Goal: Task Accomplishment & Management: Manage account settings

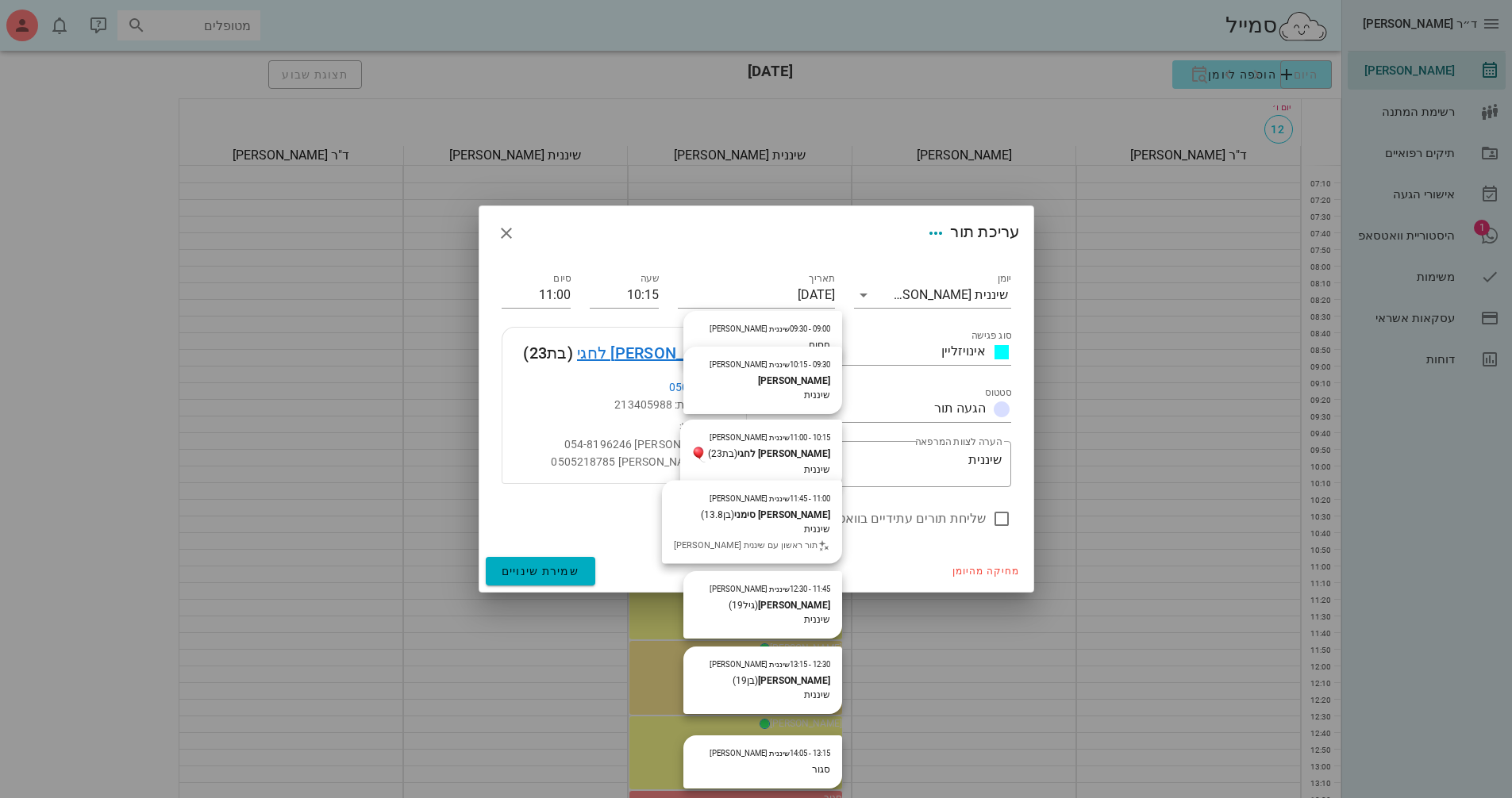
click at [687, 348] on link "[PERSON_NAME] לחגי" at bounding box center [654, 353] width 156 height 25
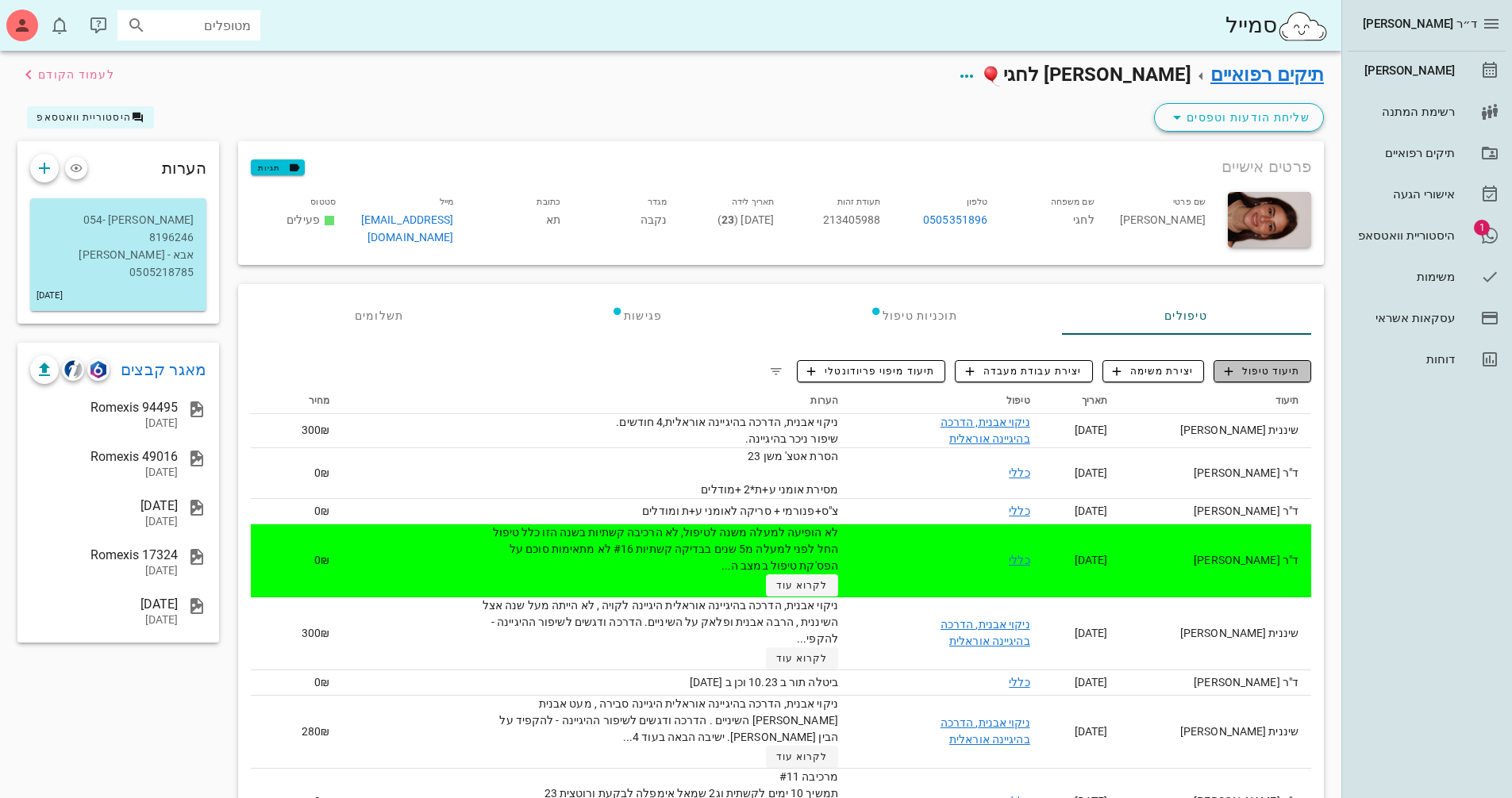
click at [1263, 370] on span "תיעוד טיפול" at bounding box center [1263, 371] width 76 height 14
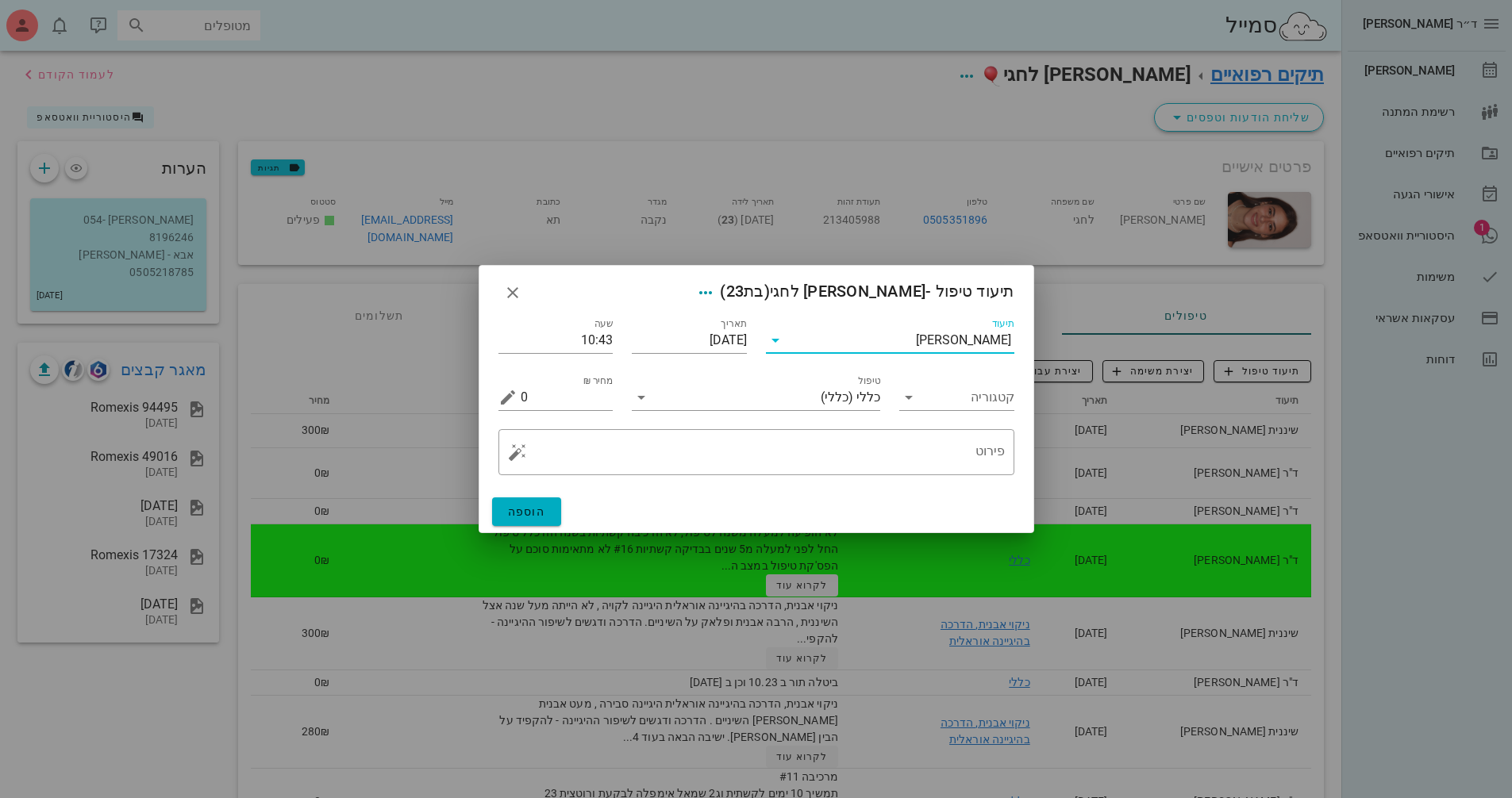
click at [911, 349] on input "תיעוד" at bounding box center [851, 341] width 127 height 25
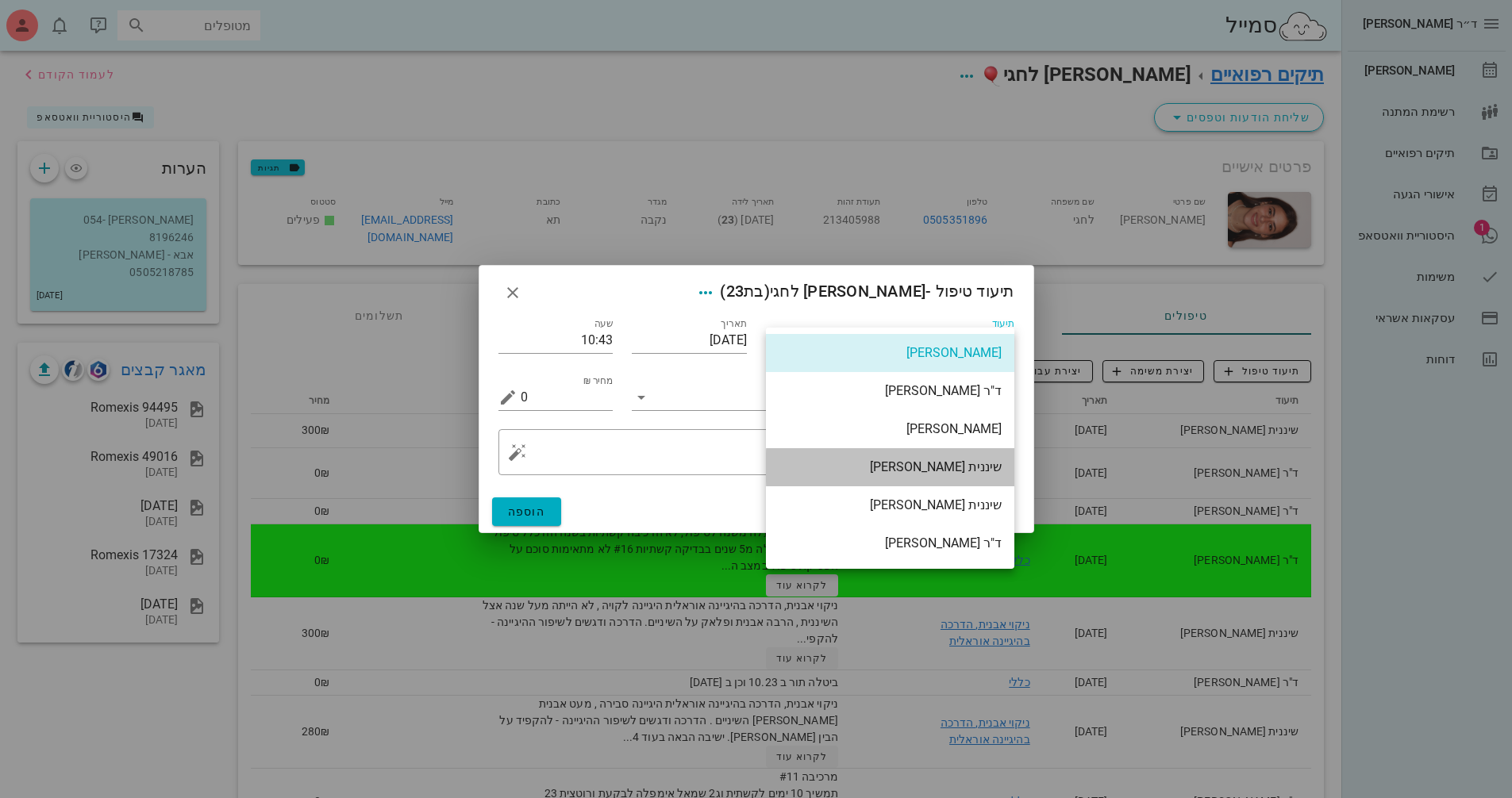
click at [945, 461] on div "שיננית [PERSON_NAME]" at bounding box center [889, 466] width 223 height 15
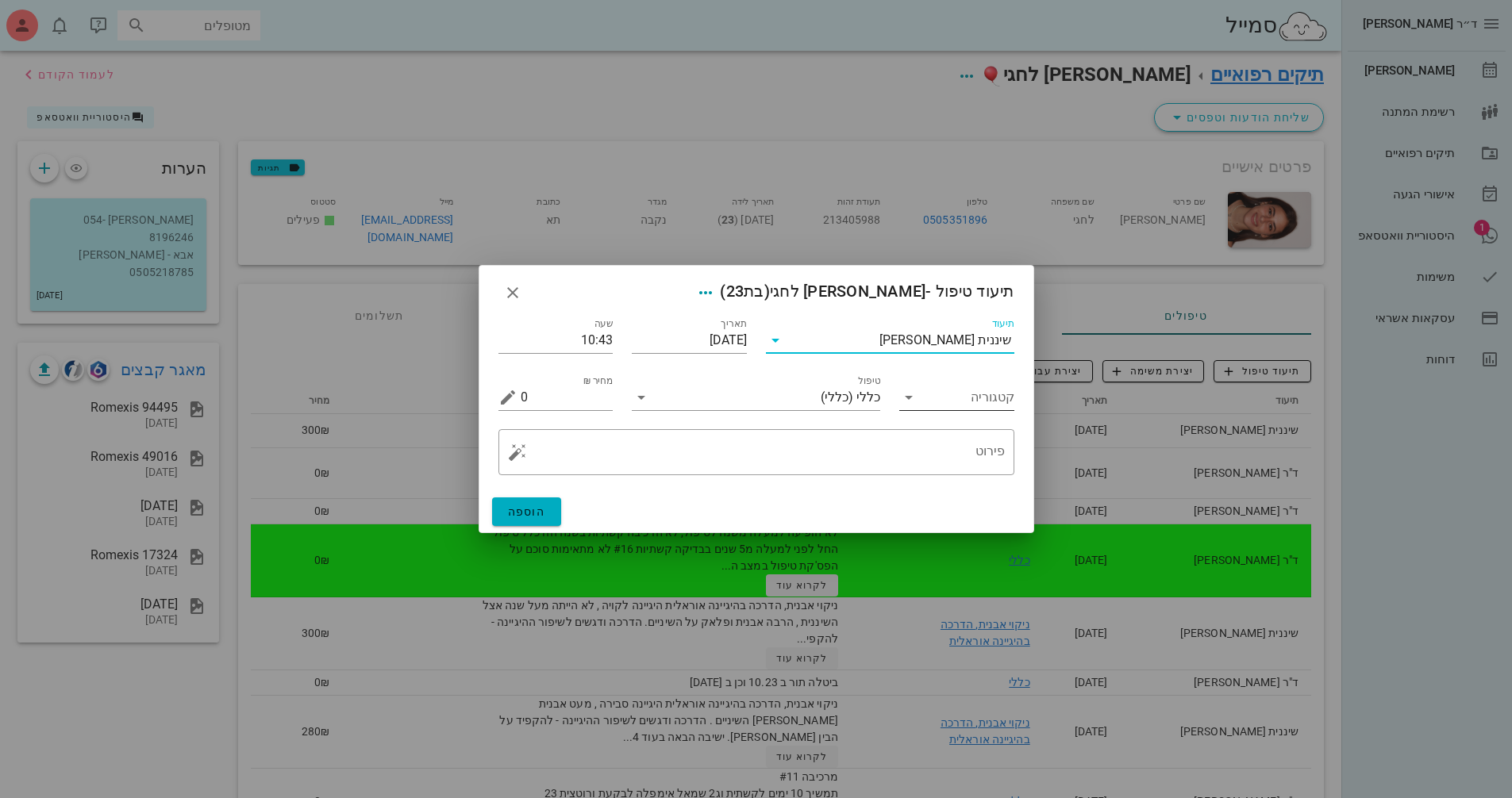
click at [930, 394] on input "קטגוריה" at bounding box center [969, 398] width 89 height 25
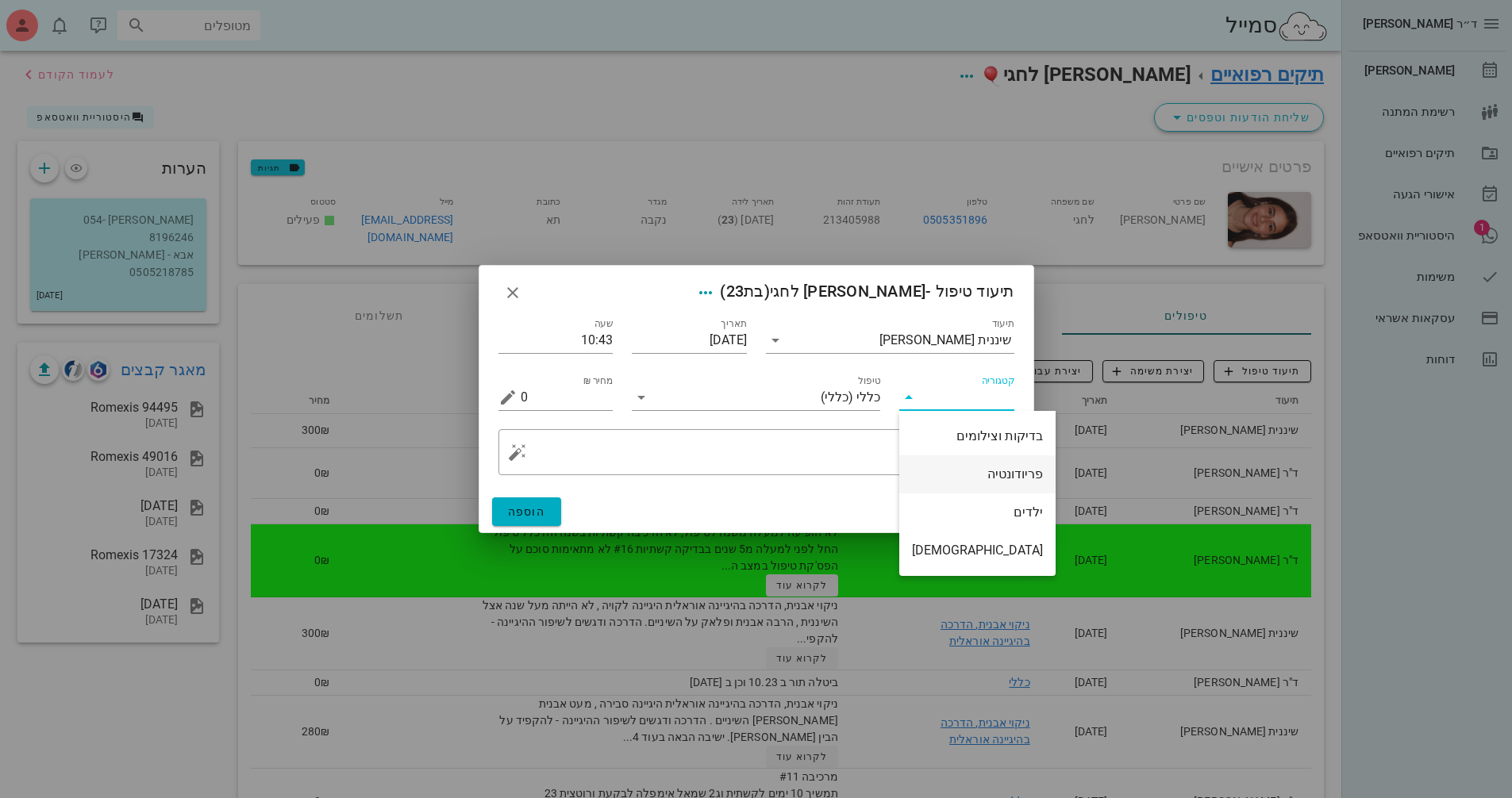
click at [959, 469] on div "פריודונטיה" at bounding box center [977, 474] width 131 height 15
type input "פריודונטיה"
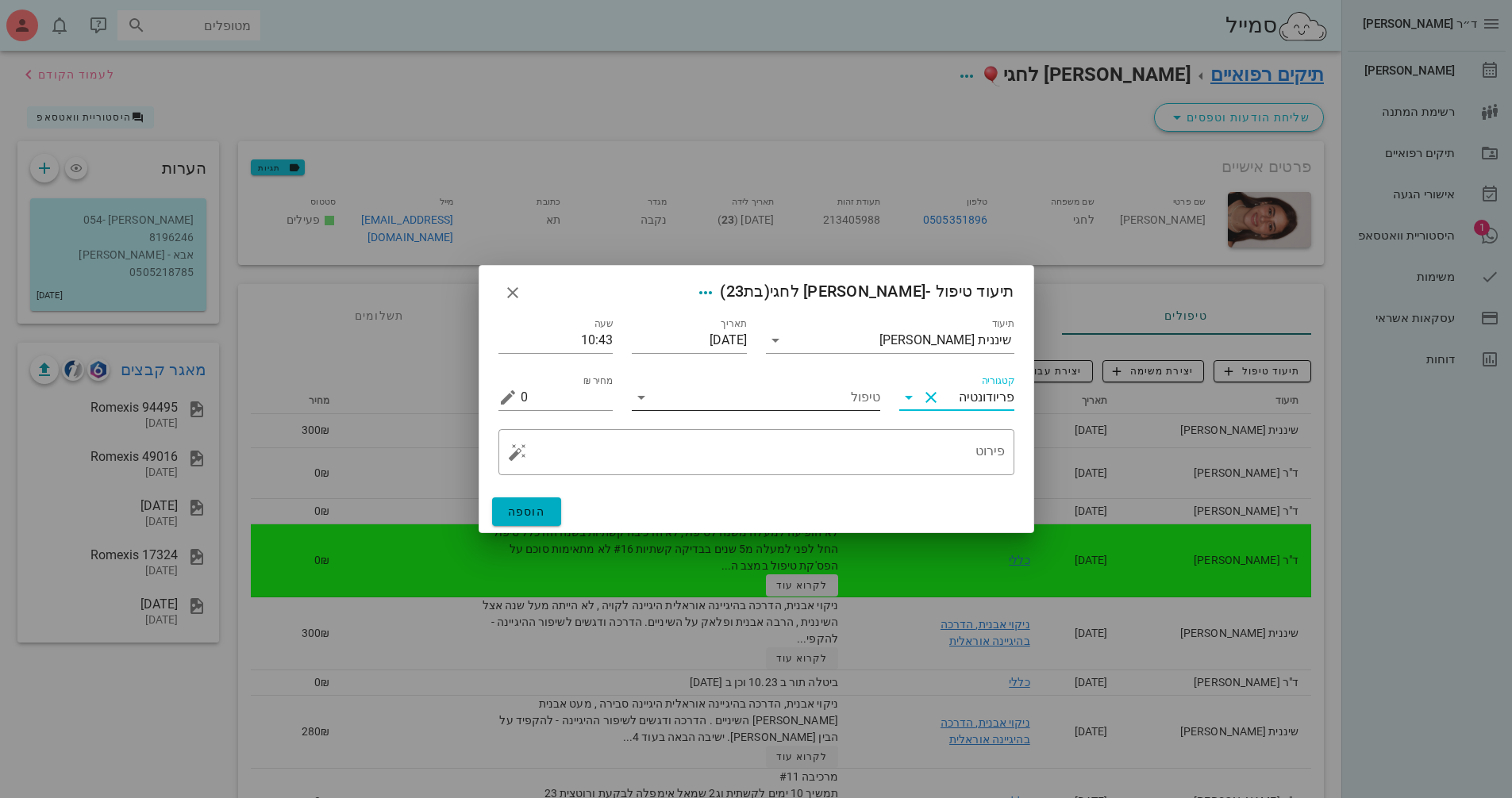
click at [777, 395] on input "טיפול" at bounding box center [767, 398] width 226 height 25
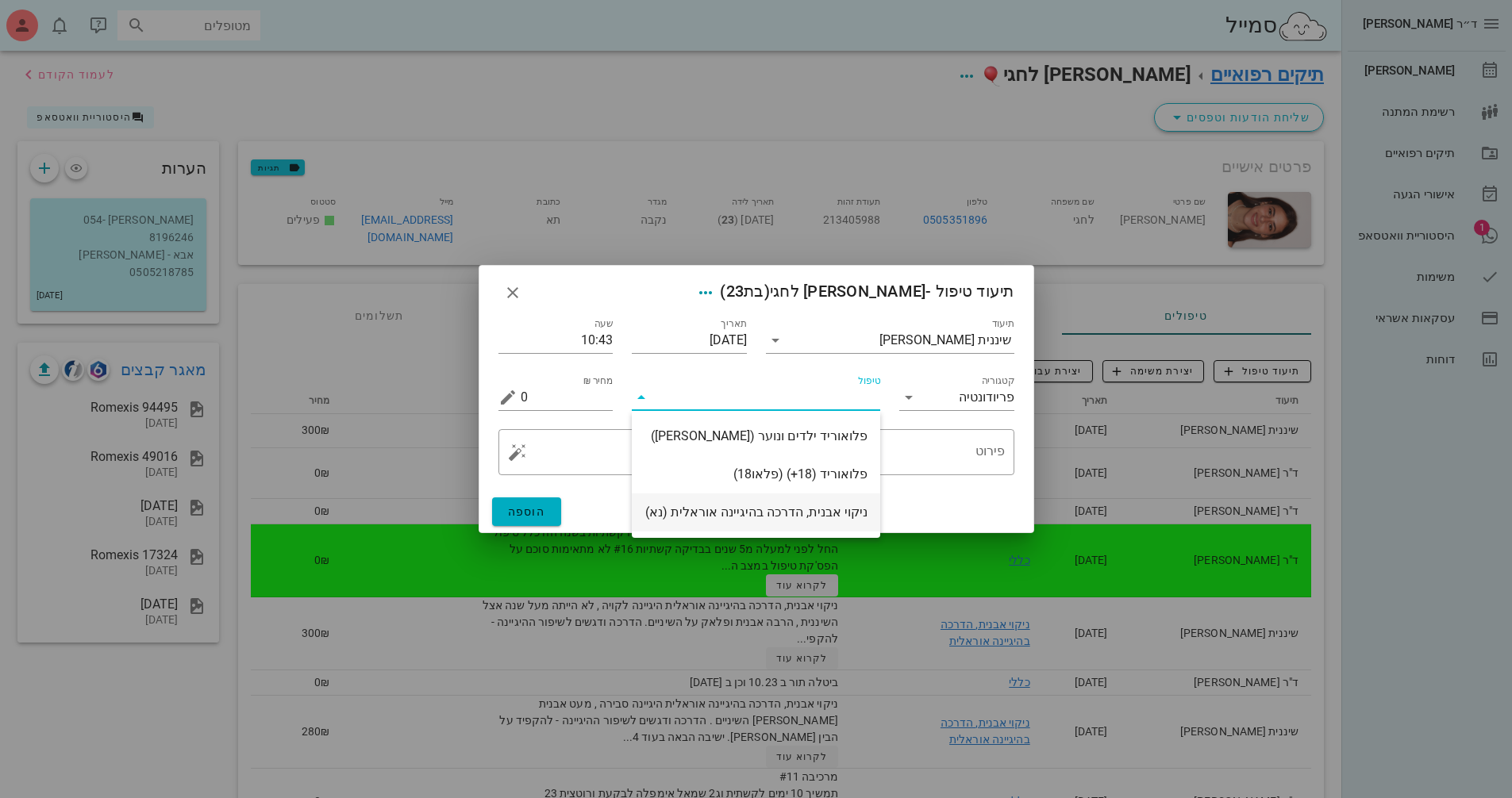
click at [799, 512] on div "ניקוי אבנית, הדרכה בהיגיינה אוראלית (נא)" at bounding box center [756, 512] width 223 height 15
type input "300"
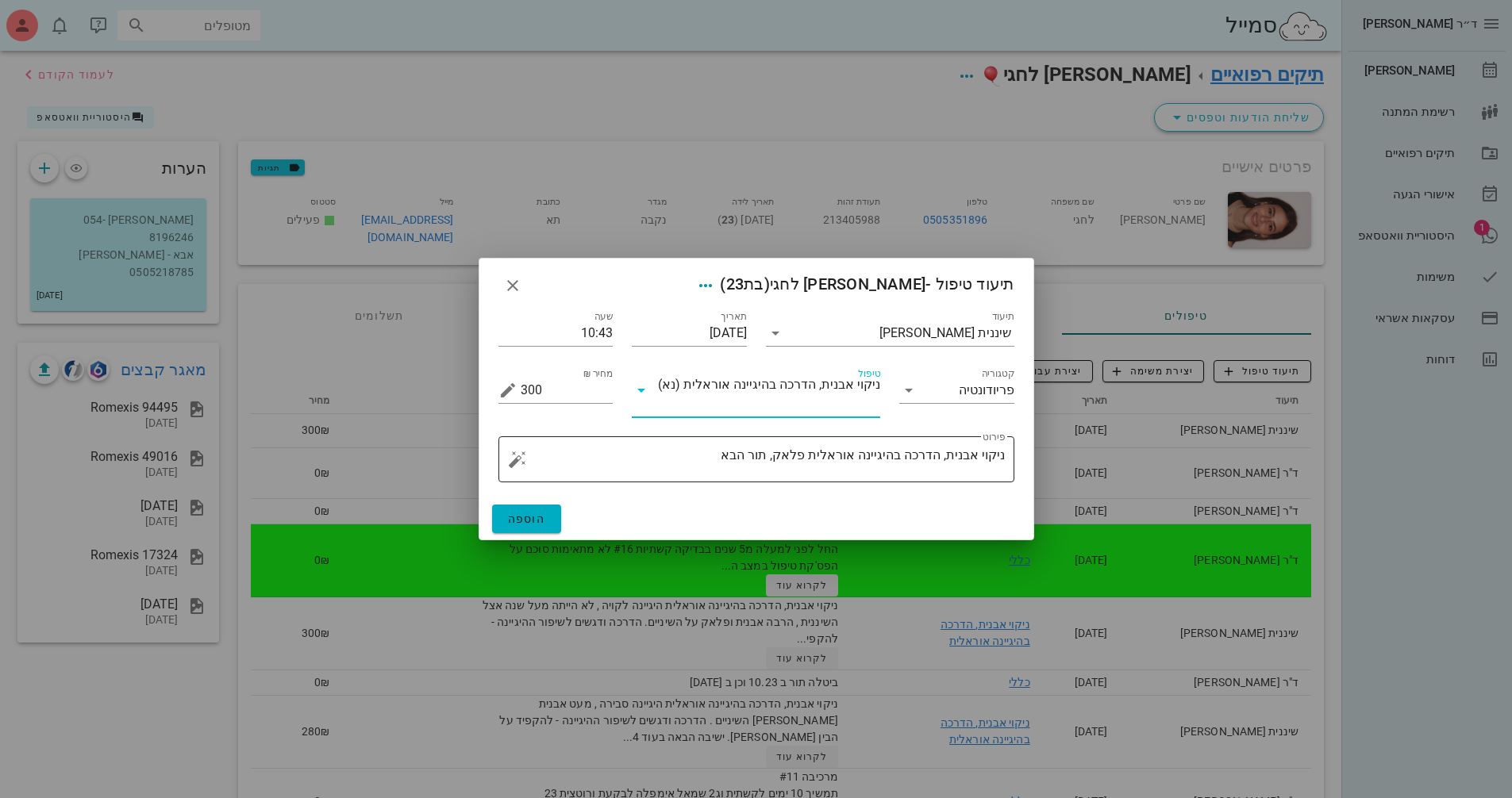
click at [712, 455] on textarea "ניקוי אבנית, הדרכה בהיגיינה אוראלית פלאק, תור הבא" at bounding box center [763, 464] width 484 height 38
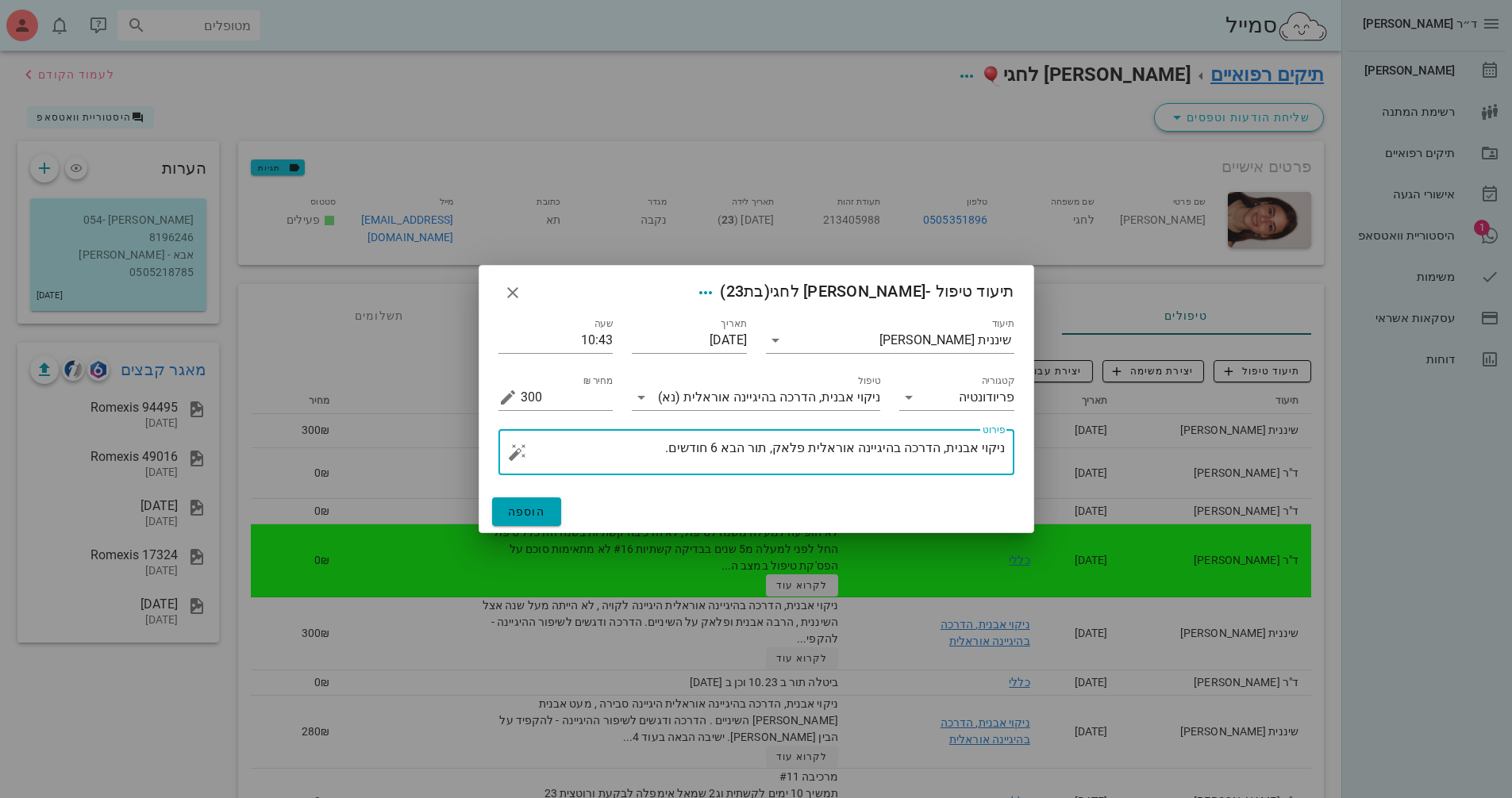
type textarea "ניקוי אבנית, הדרכה בהיגיינה אוראלית פלאק, תור הבא 6 חודשים."
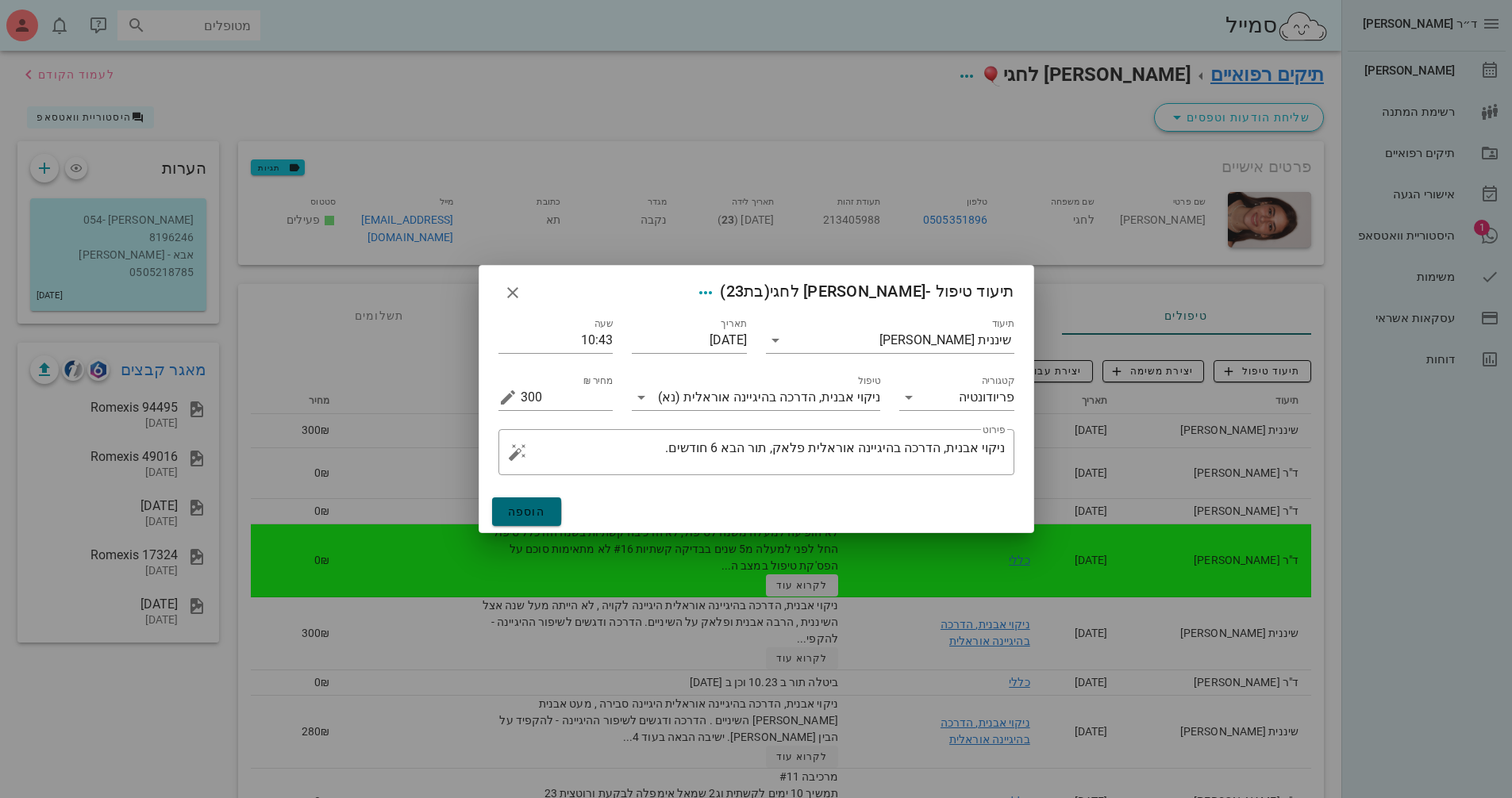
click at [533, 502] on button "הוספה" at bounding box center [526, 512] width 70 height 29
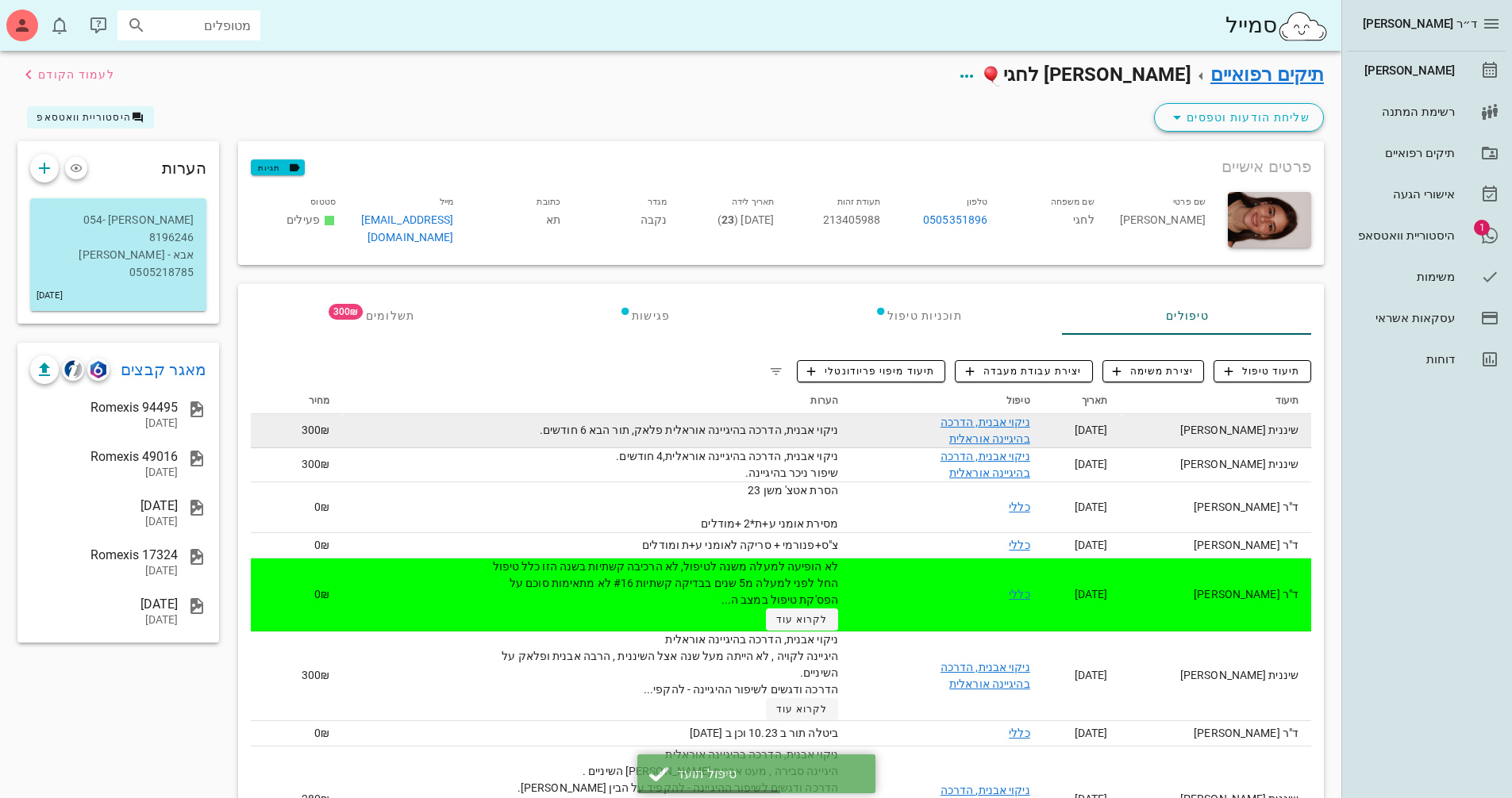
click at [636, 427] on td "ניקוי אבנית, הדרכה בהיגיינה אוראלית פלאק, תור הבא 6 חודשים." at bounding box center [596, 431] width 508 height 34
click at [1030, 422] on link "ניקוי אבנית, הדרכה בהיגיינה אוראלית" at bounding box center [984, 430] width 89 height 29
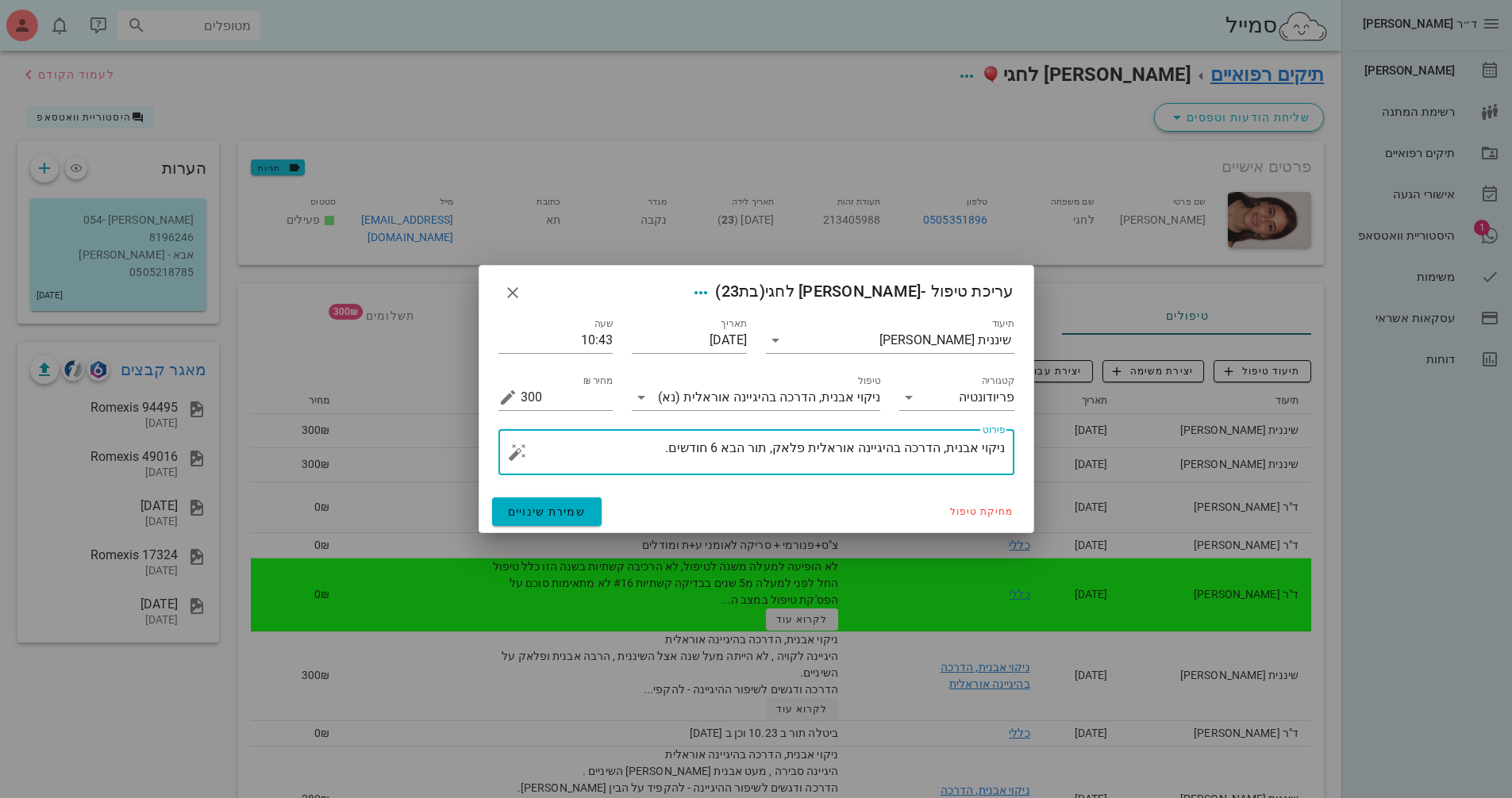
click at [728, 450] on textarea "ניקוי אבנית, הדרכה בהיגיינה אוראלית פלאק, תור הבא 6 חודשים." at bounding box center [763, 456] width 484 height 38
type textarea "ניקוי אבנית, הדרכה בהיגיינה אוראלית פלאק, תור הבא 4 חודשים."
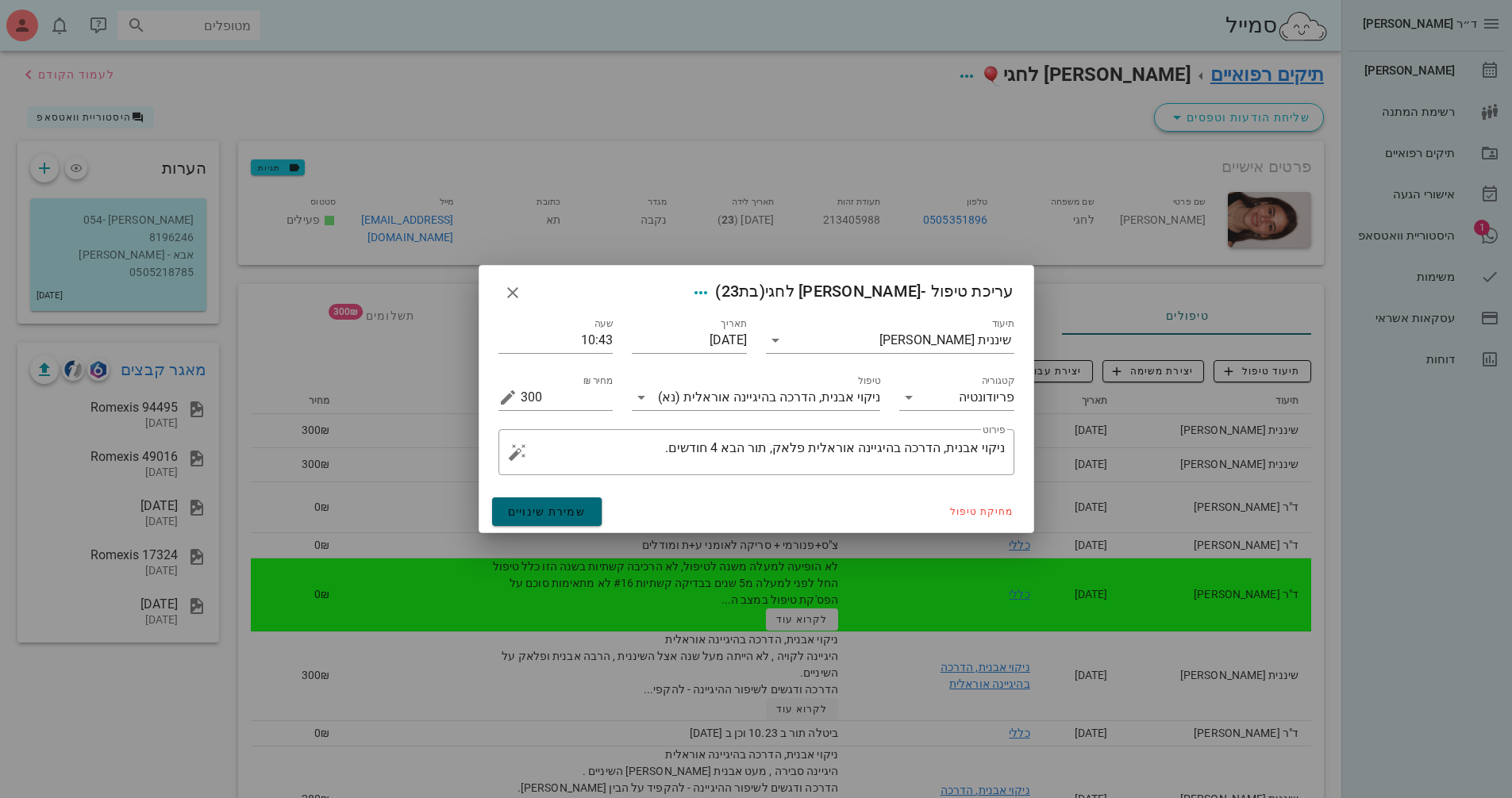
click at [550, 511] on span "שמירת שינויים" at bounding box center [547, 512] width 79 height 13
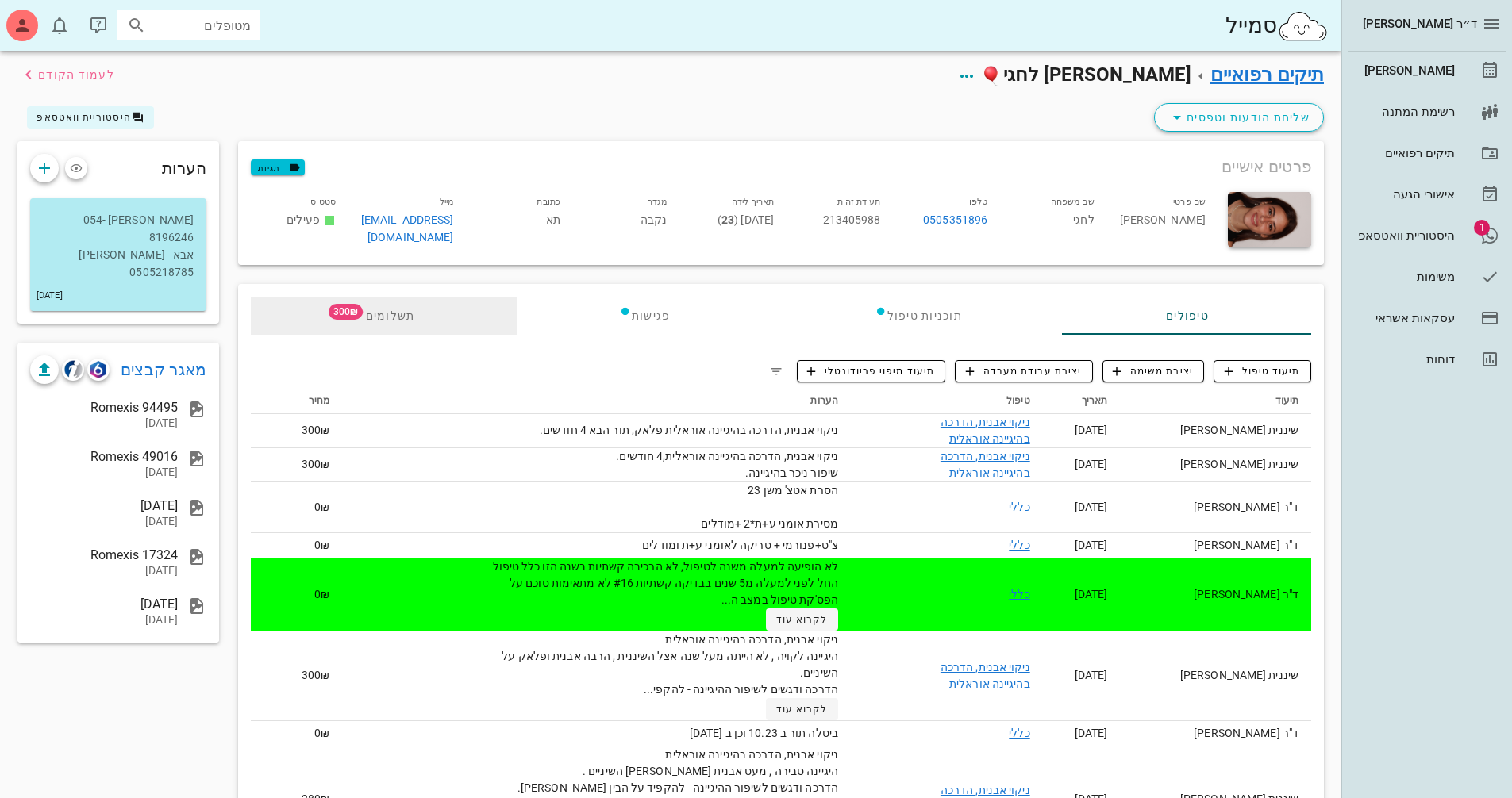
click at [387, 310] on span "תשלומים 300₪" at bounding box center [384, 315] width 61 height 11
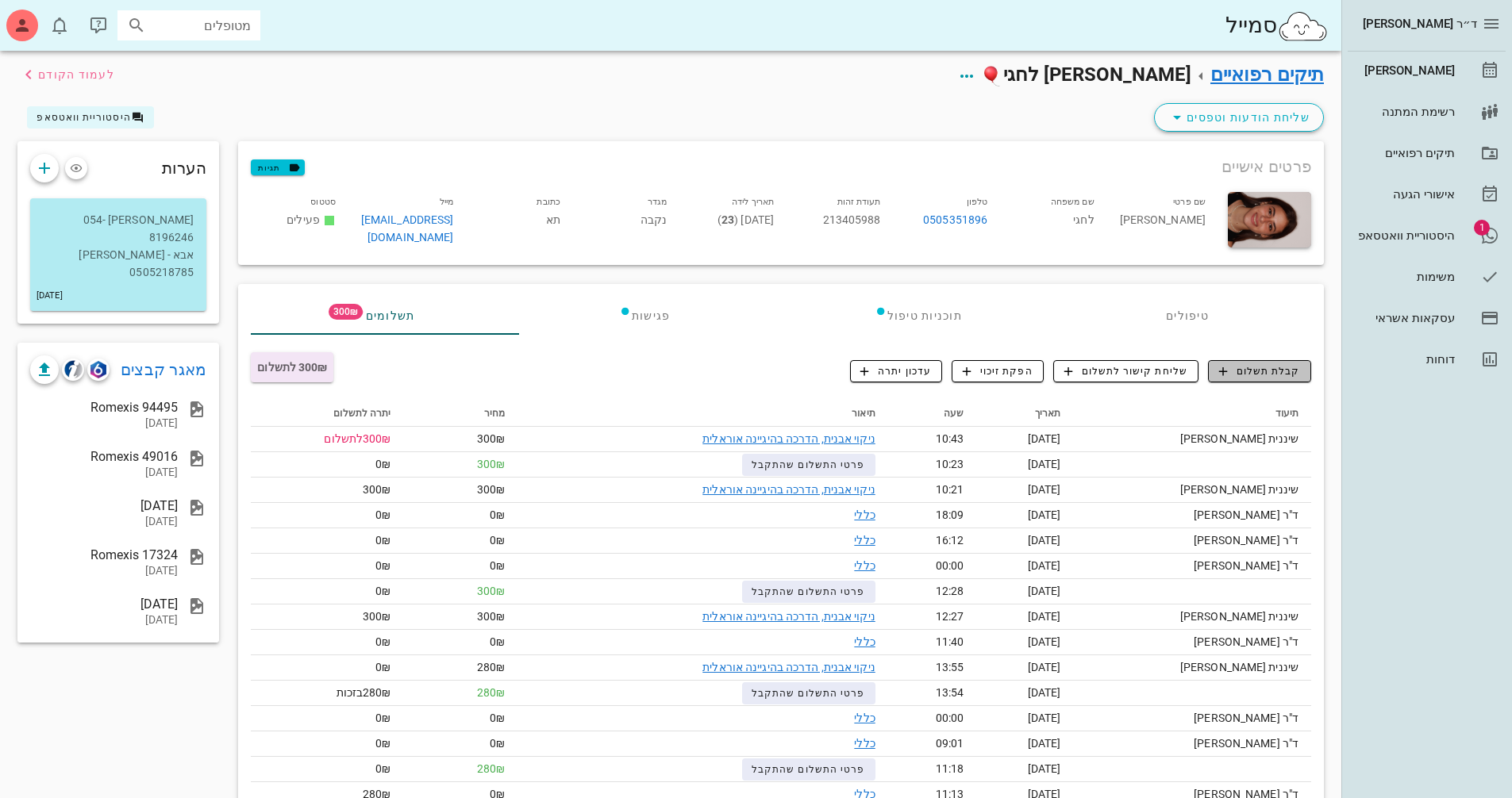
click at [1282, 364] on span "קבלת תשלום" at bounding box center [1260, 371] width 81 height 14
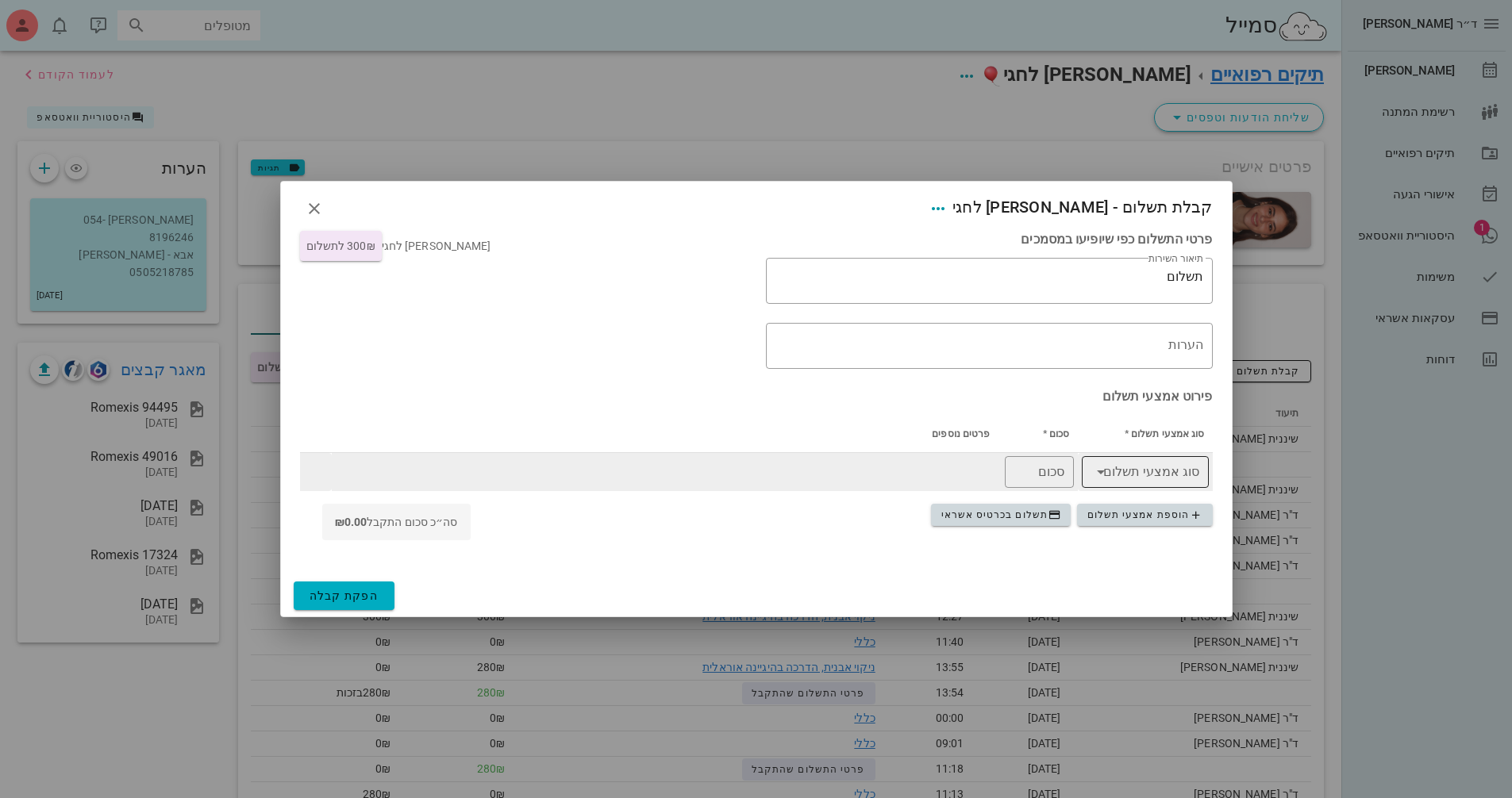
click at [1103, 475] on icon at bounding box center [1100, 472] width 19 height 19
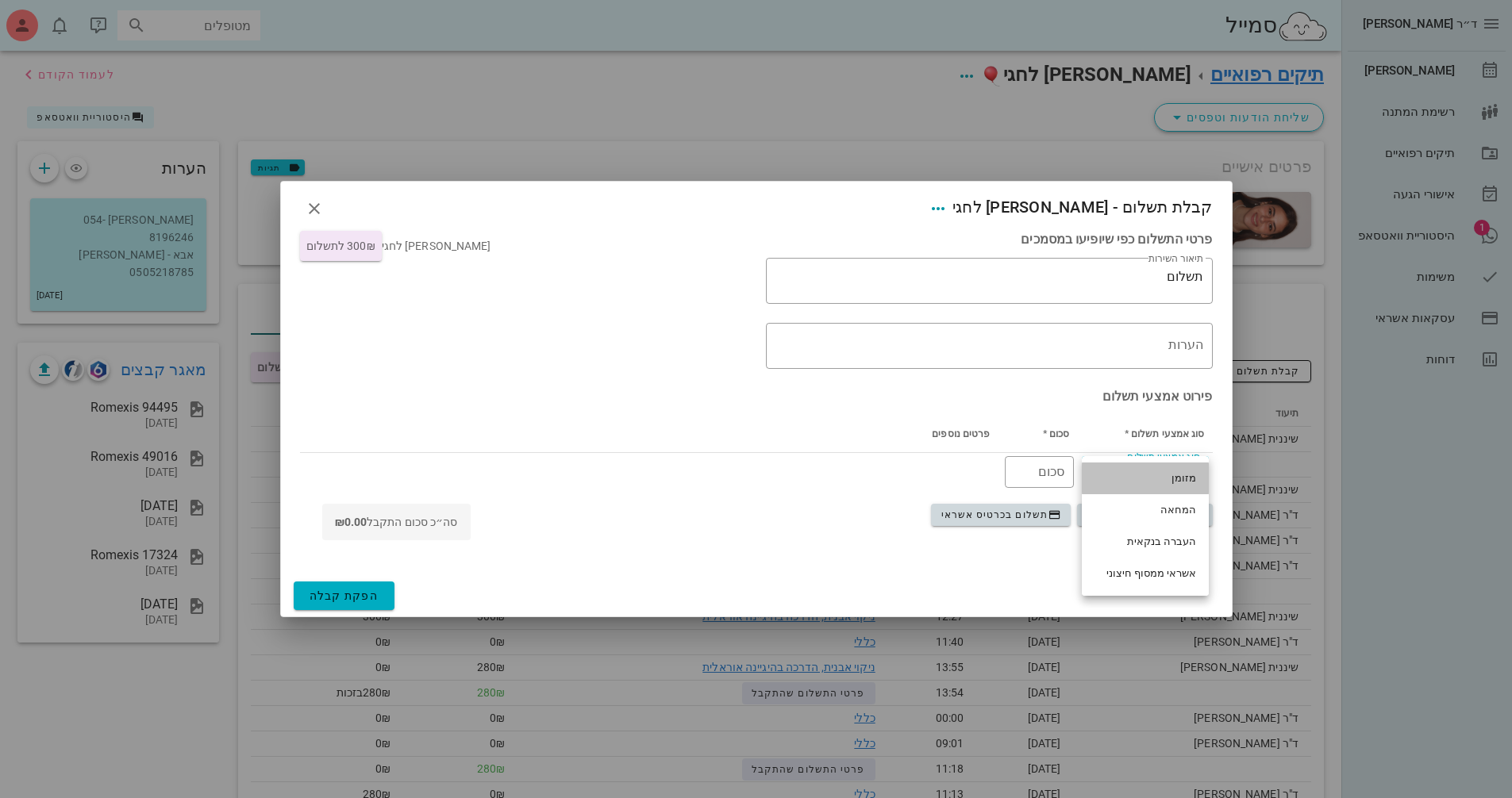
click at [1169, 480] on div "מזומן" at bounding box center [1145, 478] width 101 height 13
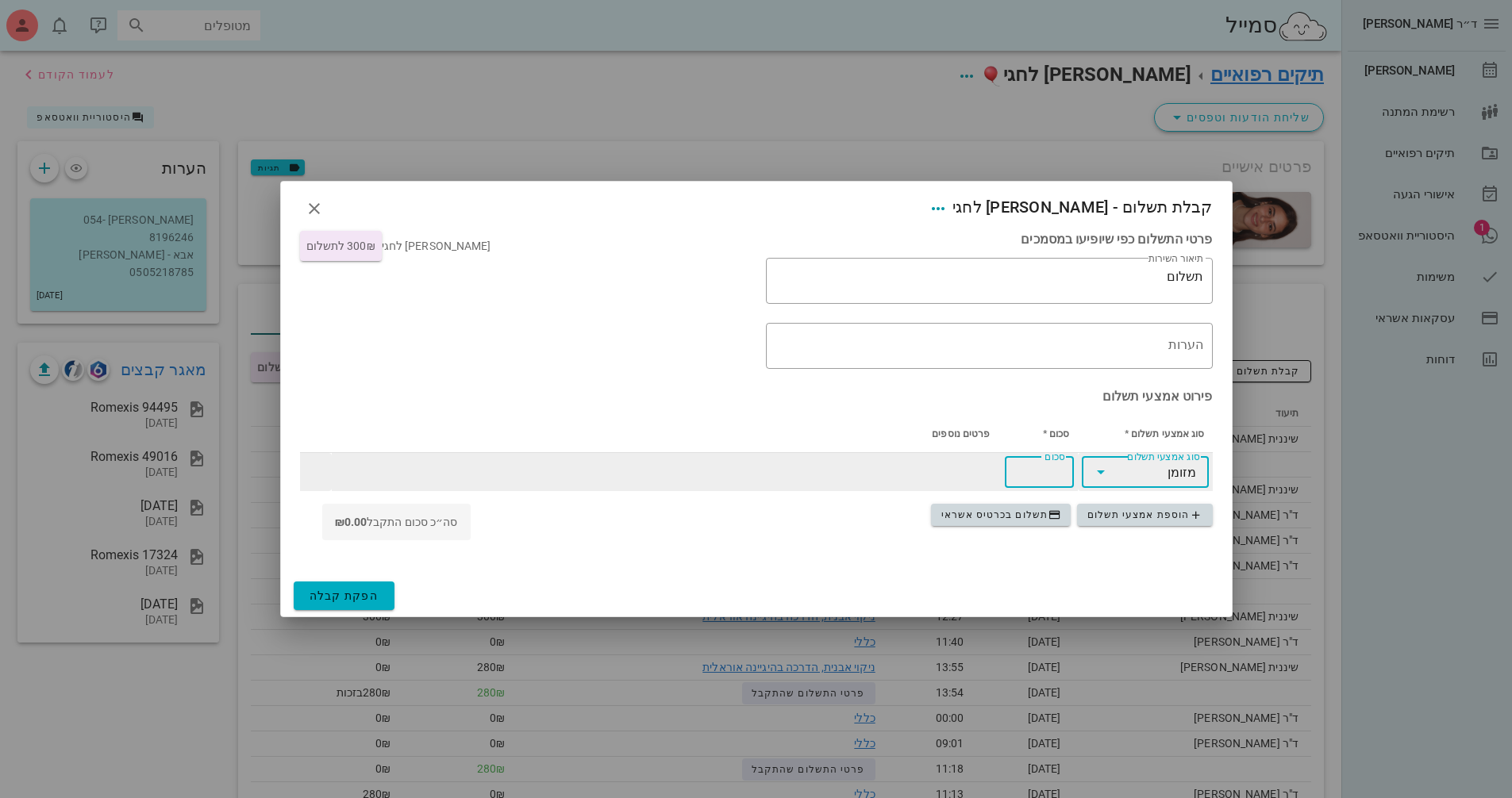
click at [1044, 471] on input "סכום" at bounding box center [1038, 472] width 50 height 25
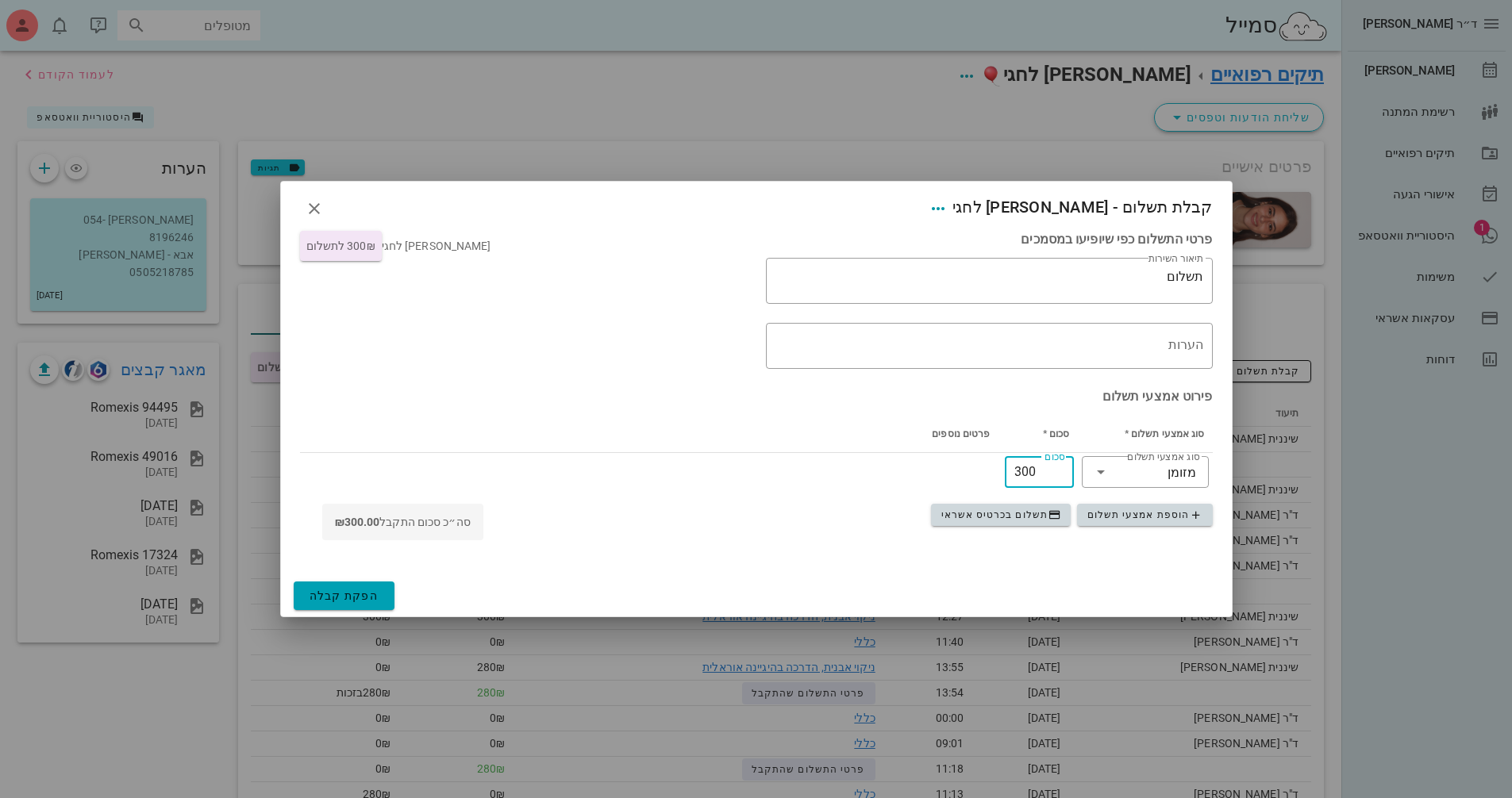
type input "300"
click at [344, 594] on span "הפקת קבלה" at bounding box center [343, 596] width 70 height 13
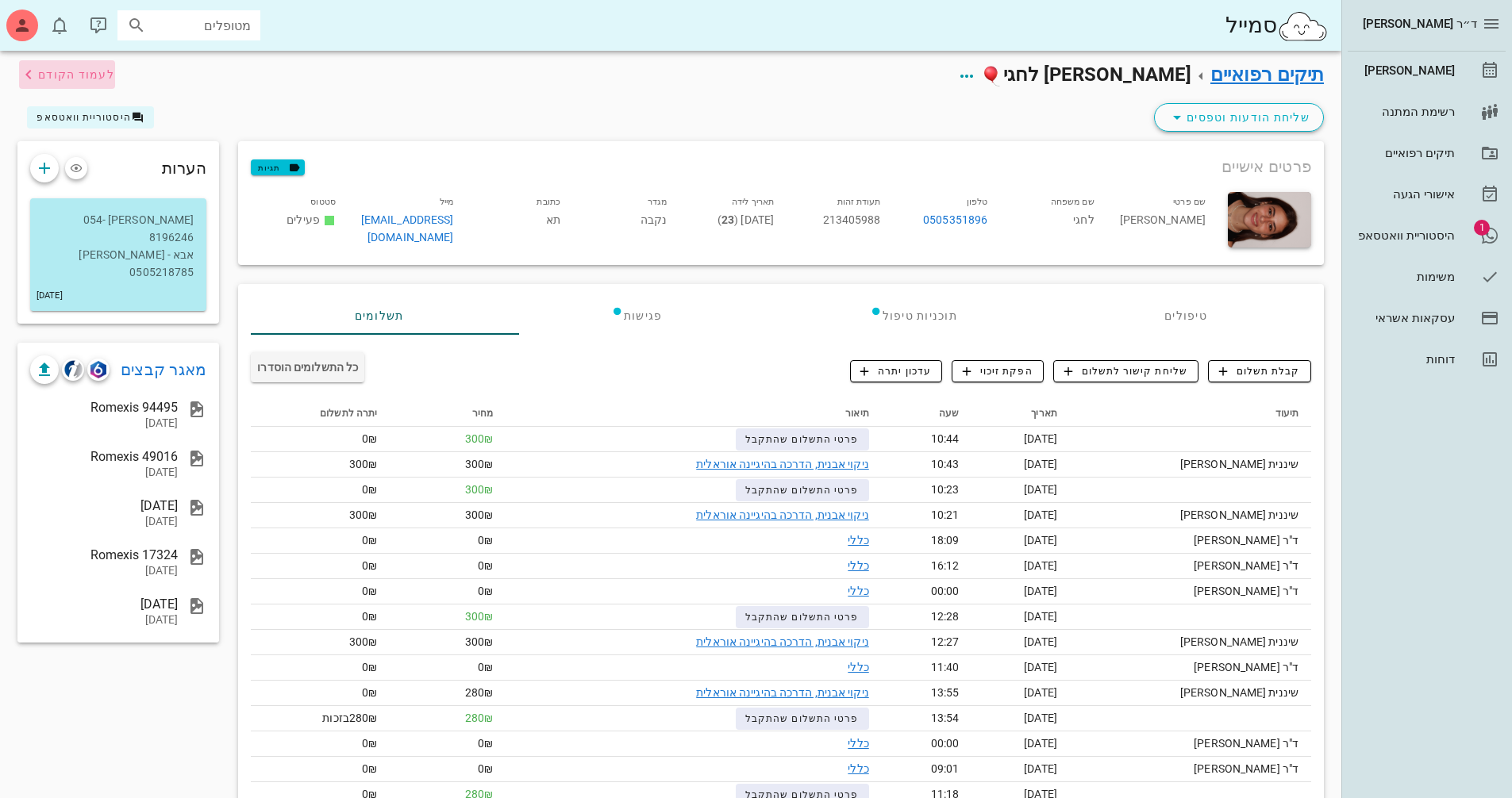
click at [29, 76] on icon "button" at bounding box center [28, 74] width 19 height 19
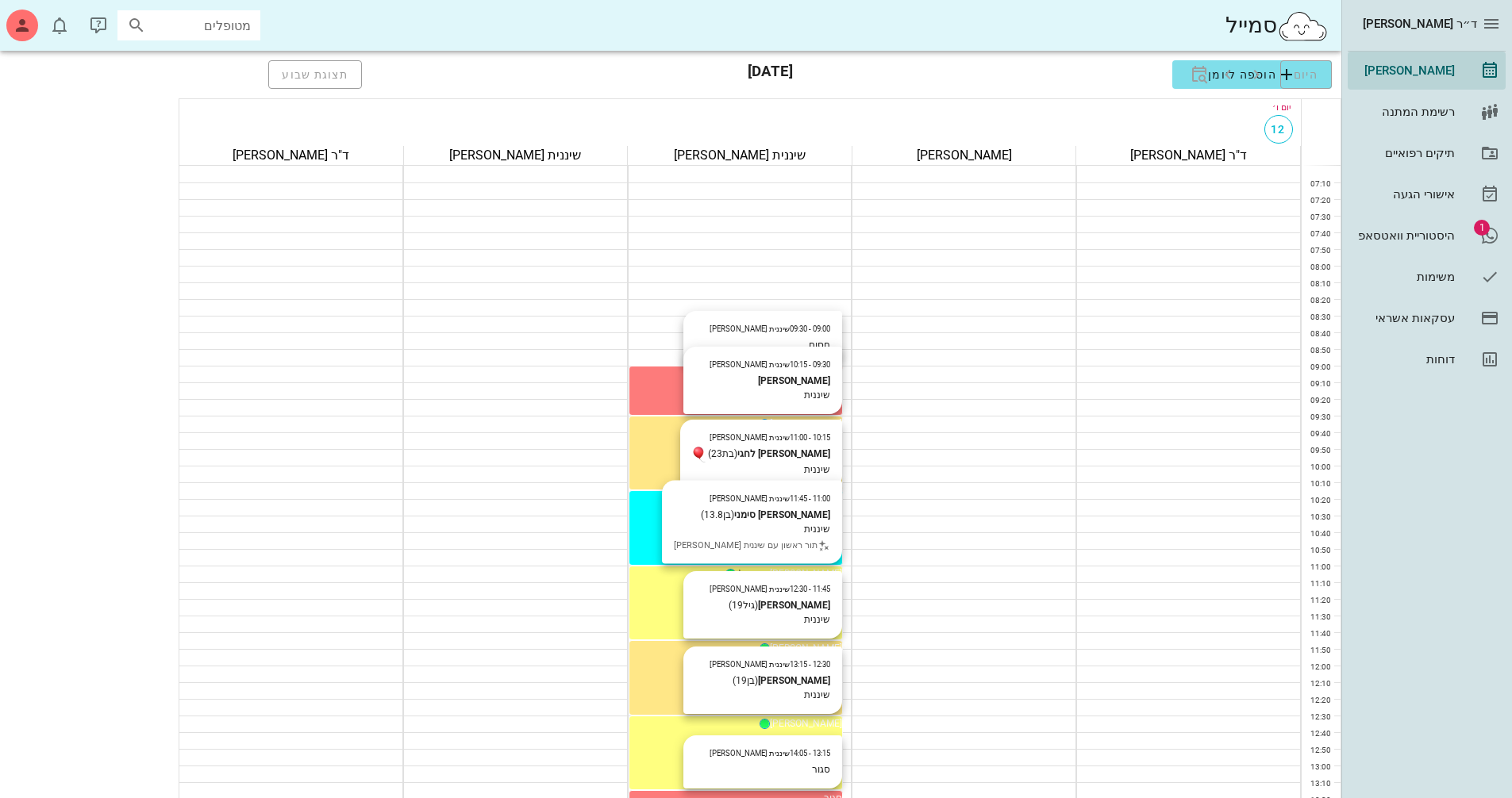
click at [1192, 120] on icon "חודש הבא" at bounding box center [1189, 117] width 19 height 19
click at [1200, 211] on div "9" at bounding box center [1205, 206] width 25 height 11
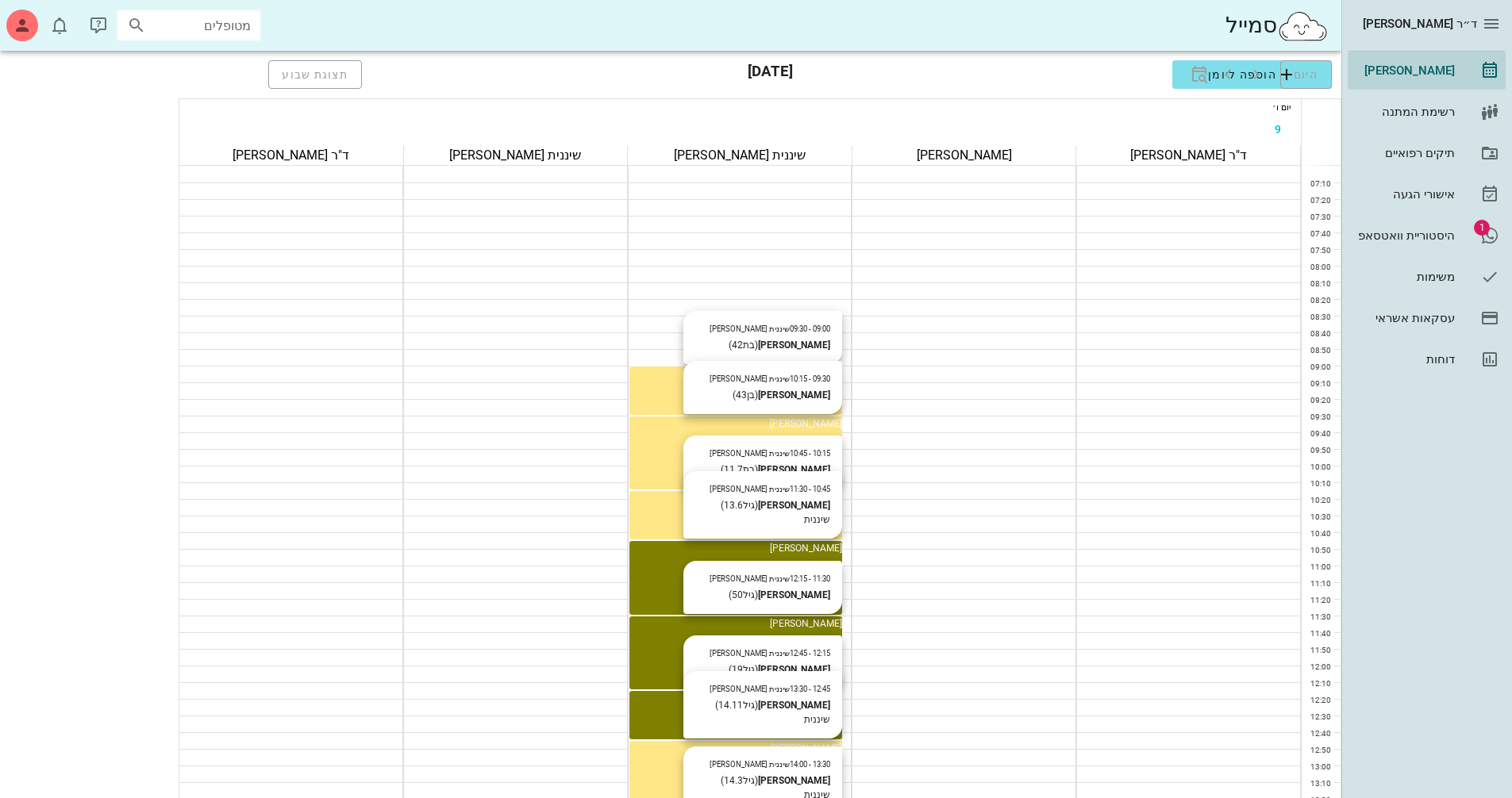
click at [1203, 260] on div "23" at bounding box center [1205, 260] width 25 height 11
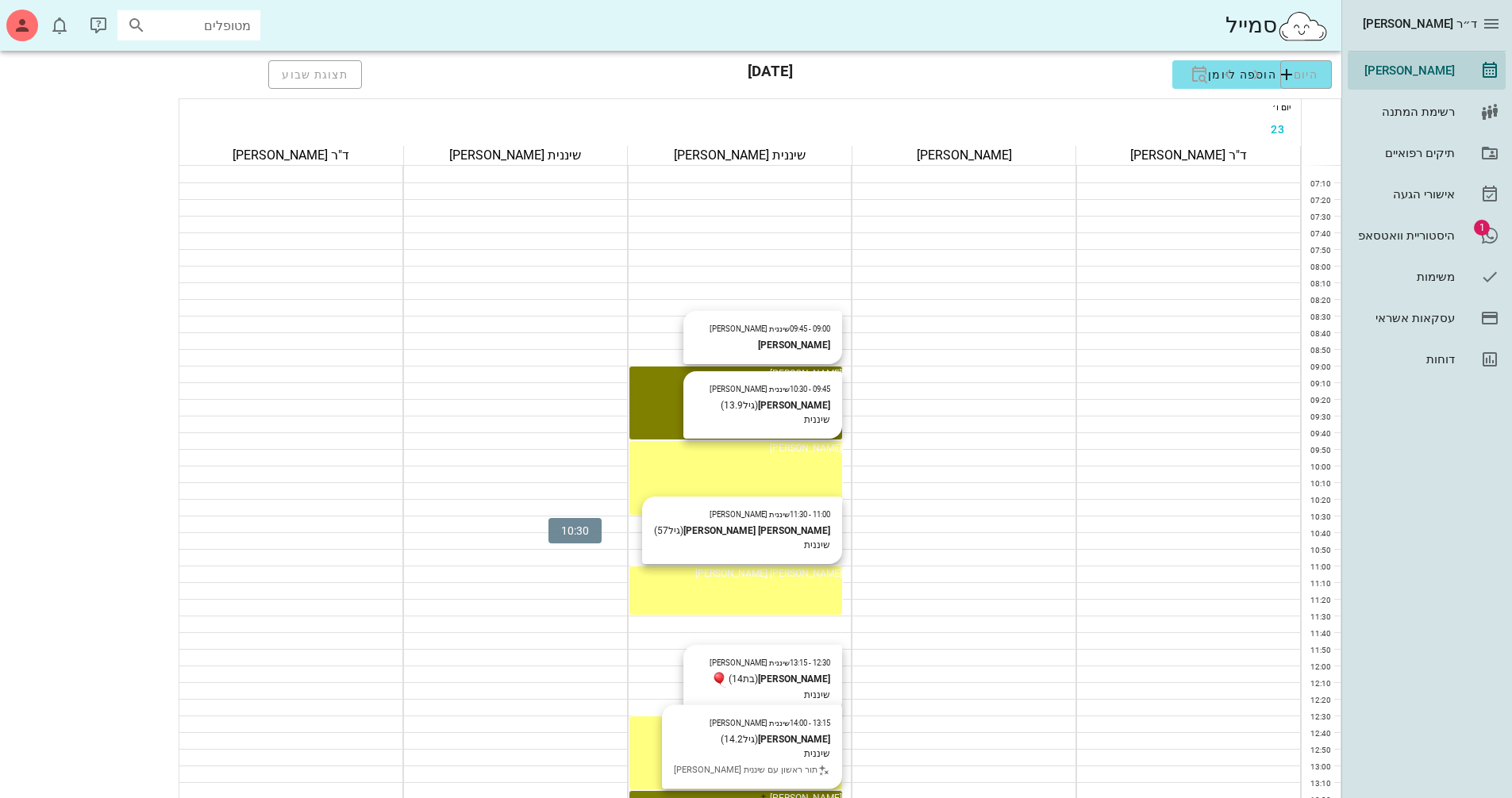
click at [628, 517] on div at bounding box center [740, 525] width 224 height 16
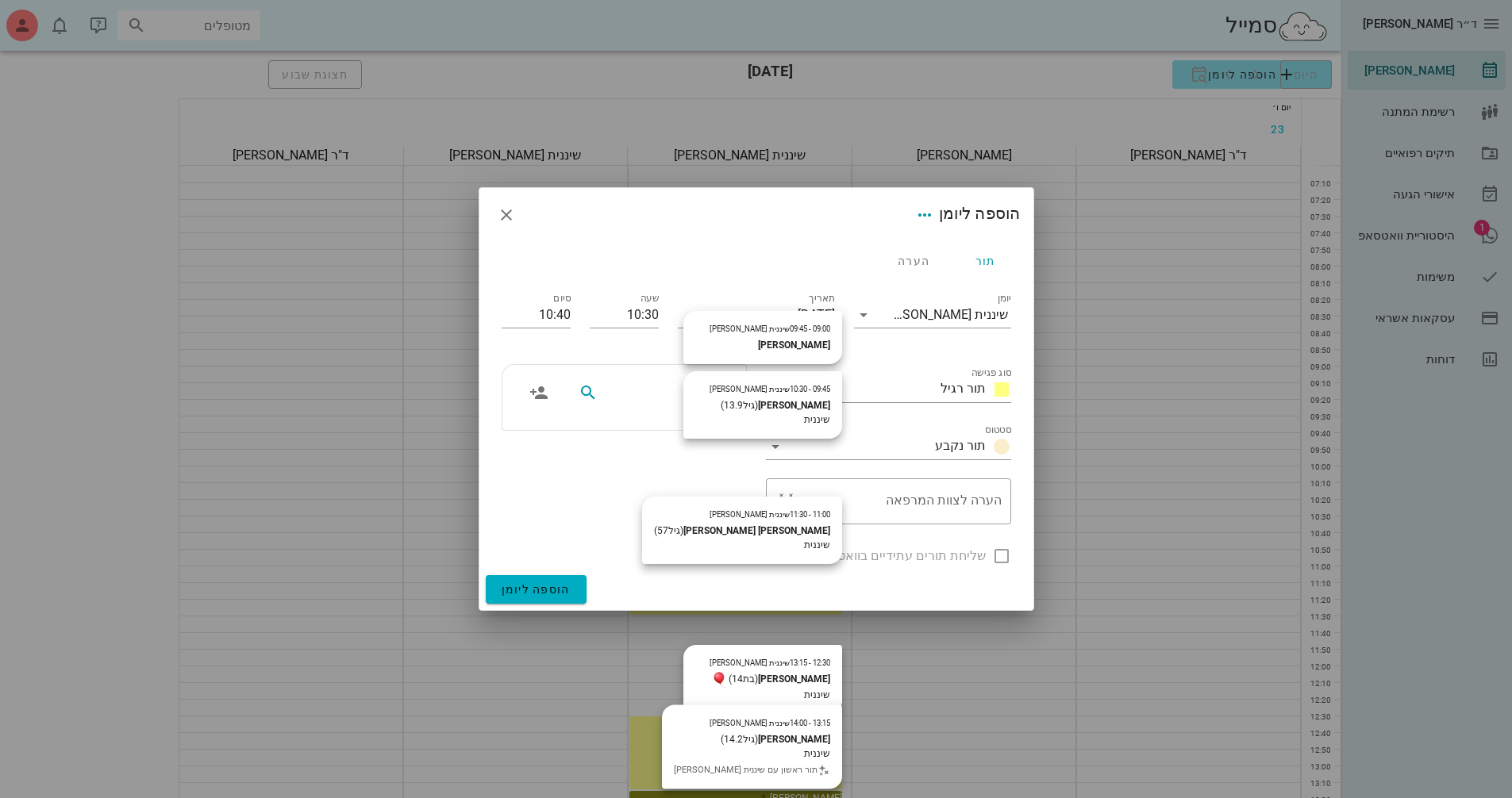
drag, startPoint x: 679, startPoint y: 388, endPoint x: 731, endPoint y: 389, distance: 52.0
click at [731, 389] on div at bounding box center [651, 392] width 164 height 30
type input "[PERSON_NAME] לחגי"
click at [682, 432] on div "0505351896" at bounding box center [633, 437] width 174 height 13
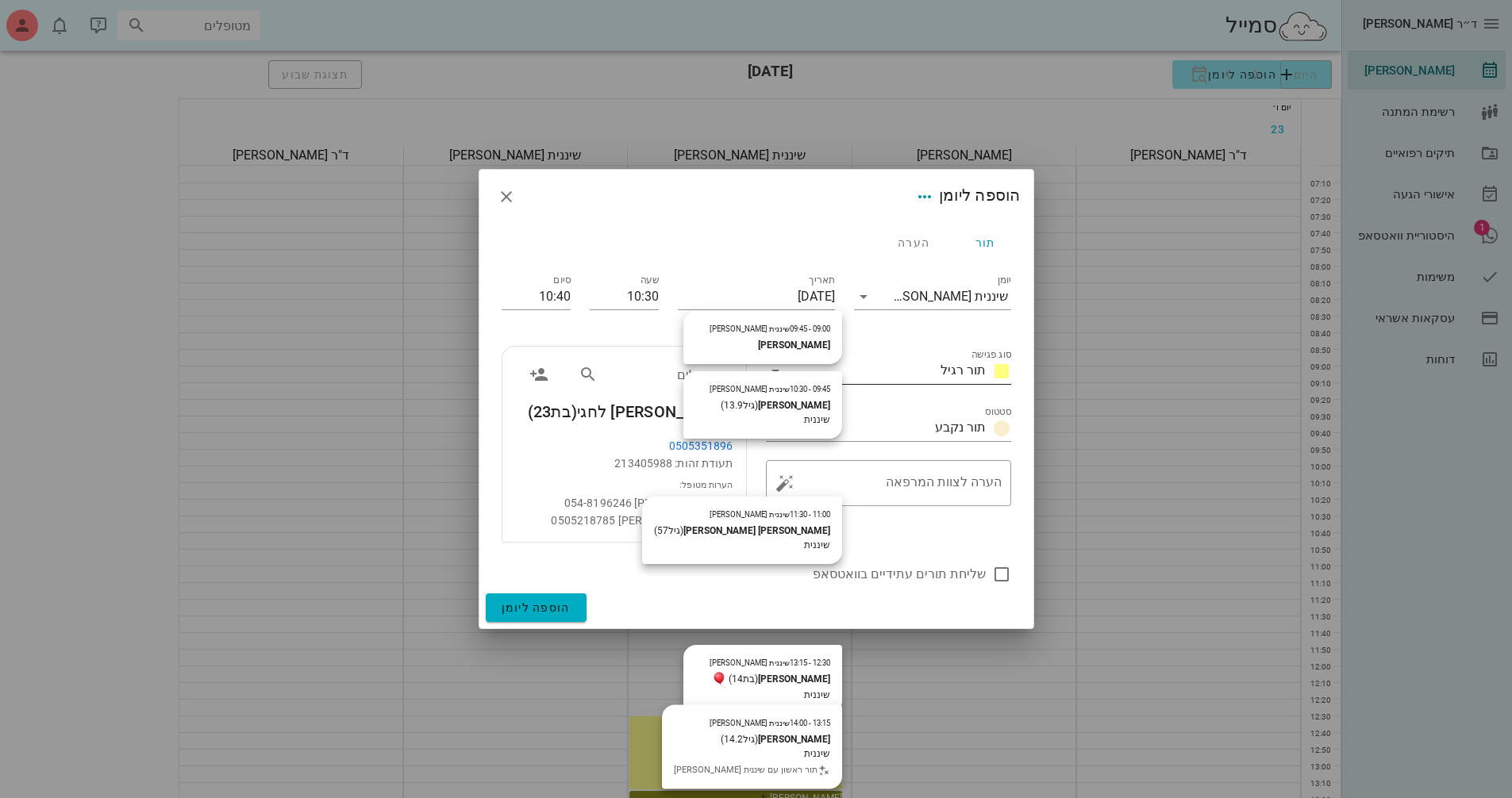
click at [901, 370] on input "סוג פגישה" at bounding box center [861, 371] width 146 height 25
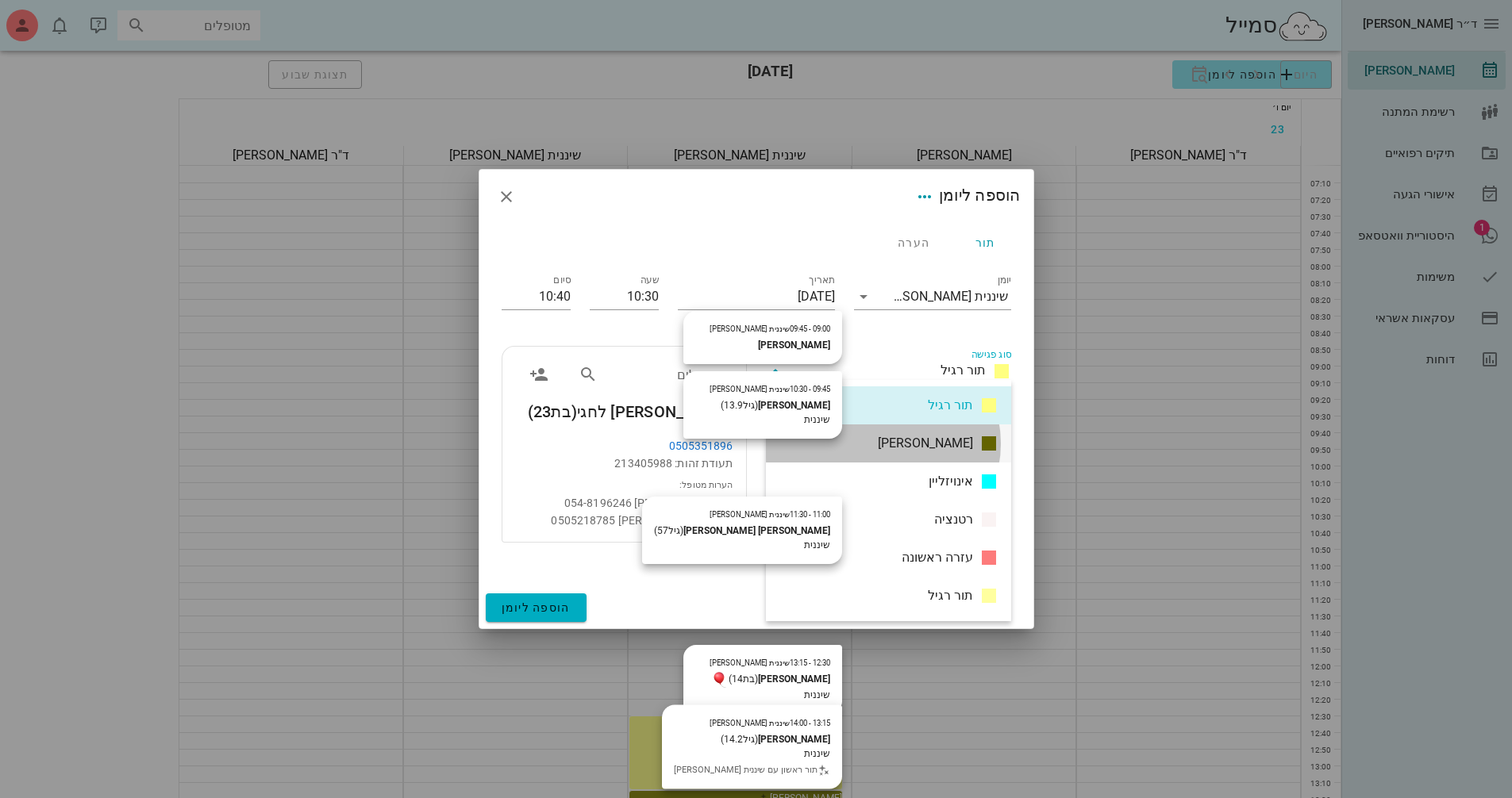
click at [937, 438] on span "[PERSON_NAME]" at bounding box center [925, 443] width 95 height 19
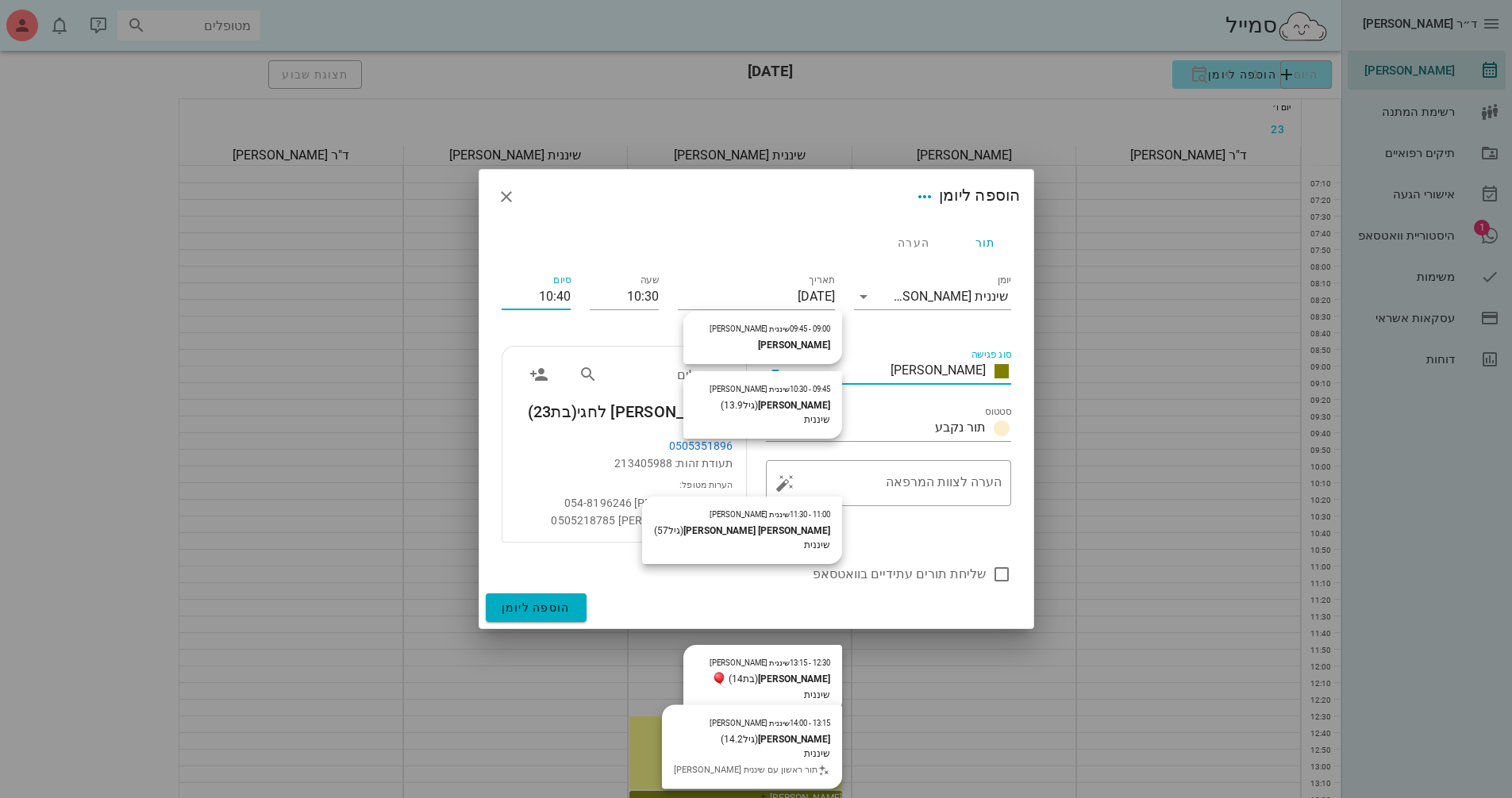
drag, startPoint x: 530, startPoint y: 305, endPoint x: 570, endPoint y: 301, distance: 40.2
click at [570, 301] on div "סיום 10:40" at bounding box center [535, 299] width 88 height 75
type input "11:15"
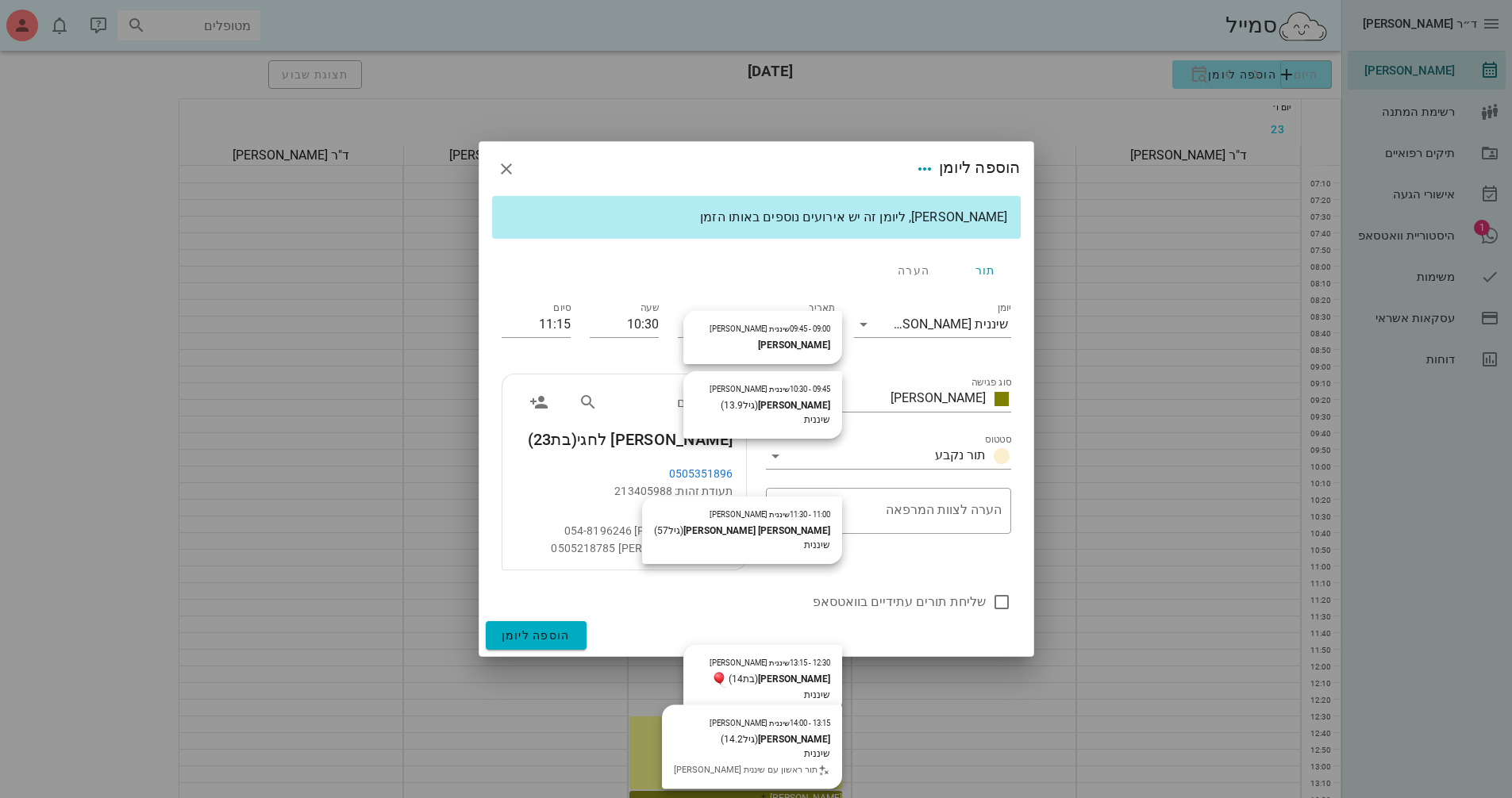
click at [655, 582] on div "שליחת תורים עתידיים בוואטסאפ" at bounding box center [756, 601] width 529 height 42
click at [580, 624] on button "הוספה ליומן" at bounding box center [536, 636] width 101 height 29
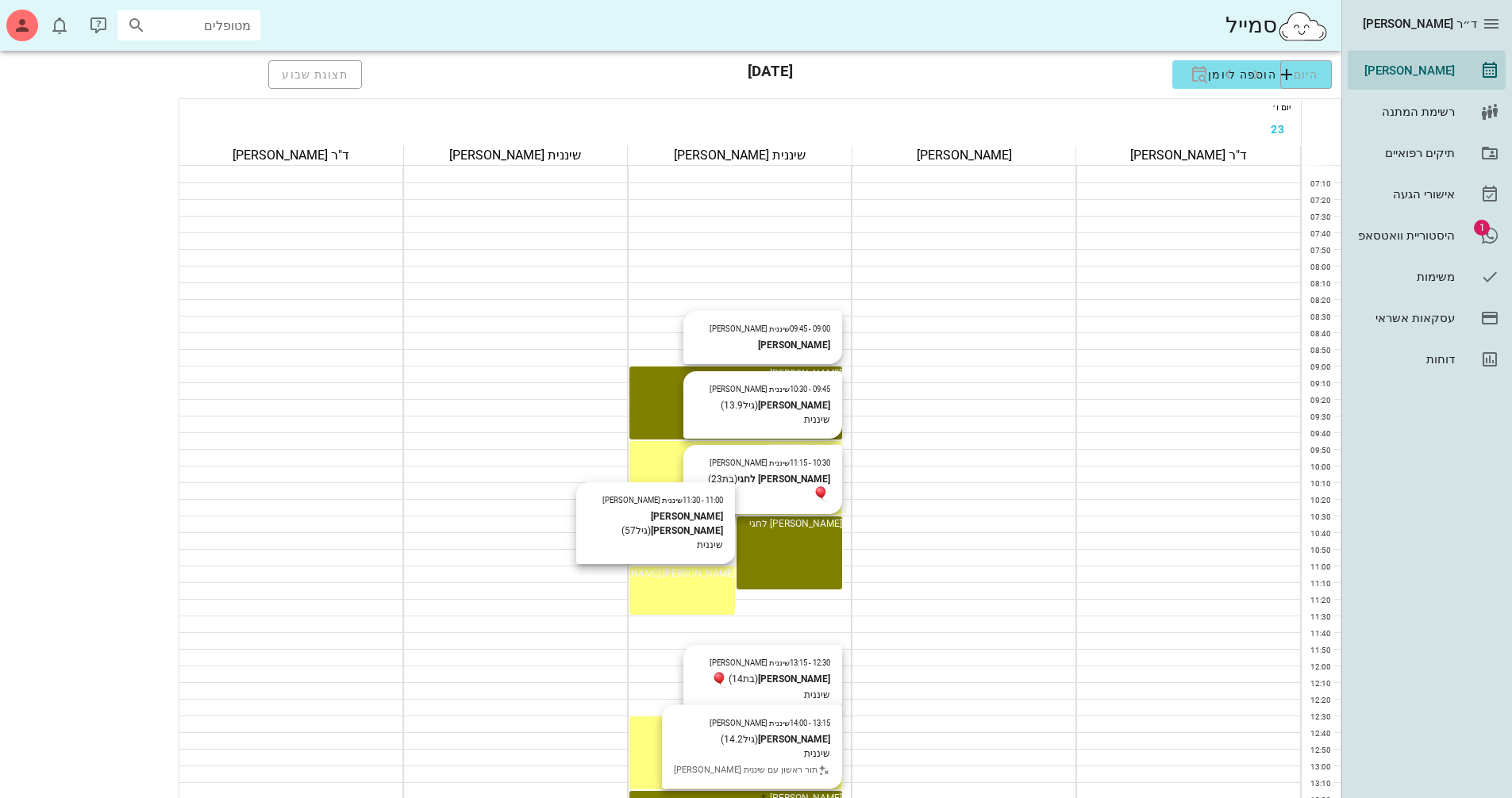
click at [629, 570] on div "11:00 - 11:30 שיננית [PERSON_NAME] (גיל 57 ) שיננית [PERSON_NAME] בר [PERSON_NA…" at bounding box center [681, 574] width 106 height 14
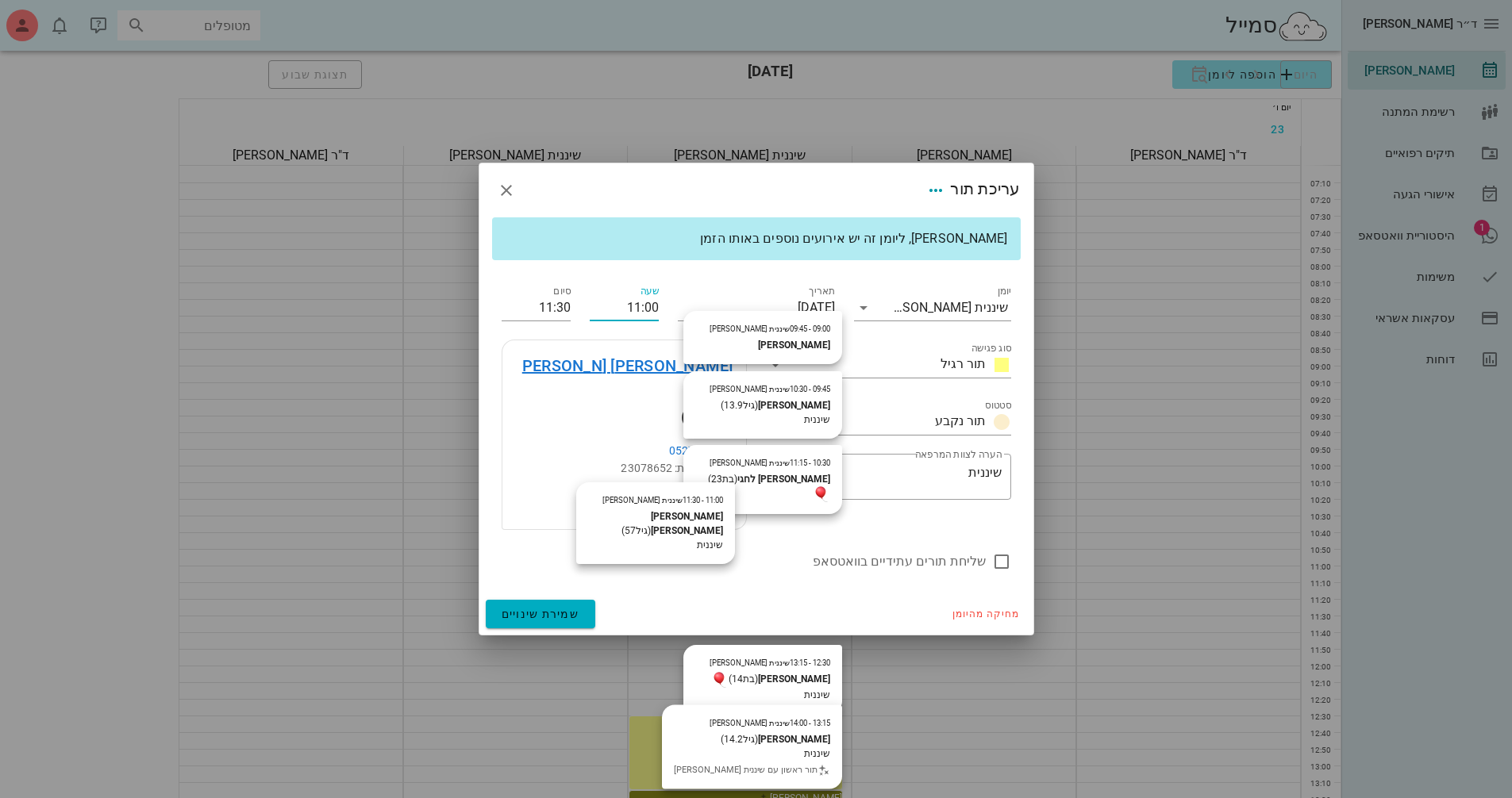
click at [610, 321] on input "11:00" at bounding box center [624, 308] width 69 height 25
type input "11:15"
click at [705, 594] on div "מחיקה מהיומן שמירת שינויים" at bounding box center [756, 615] width 554 height 42
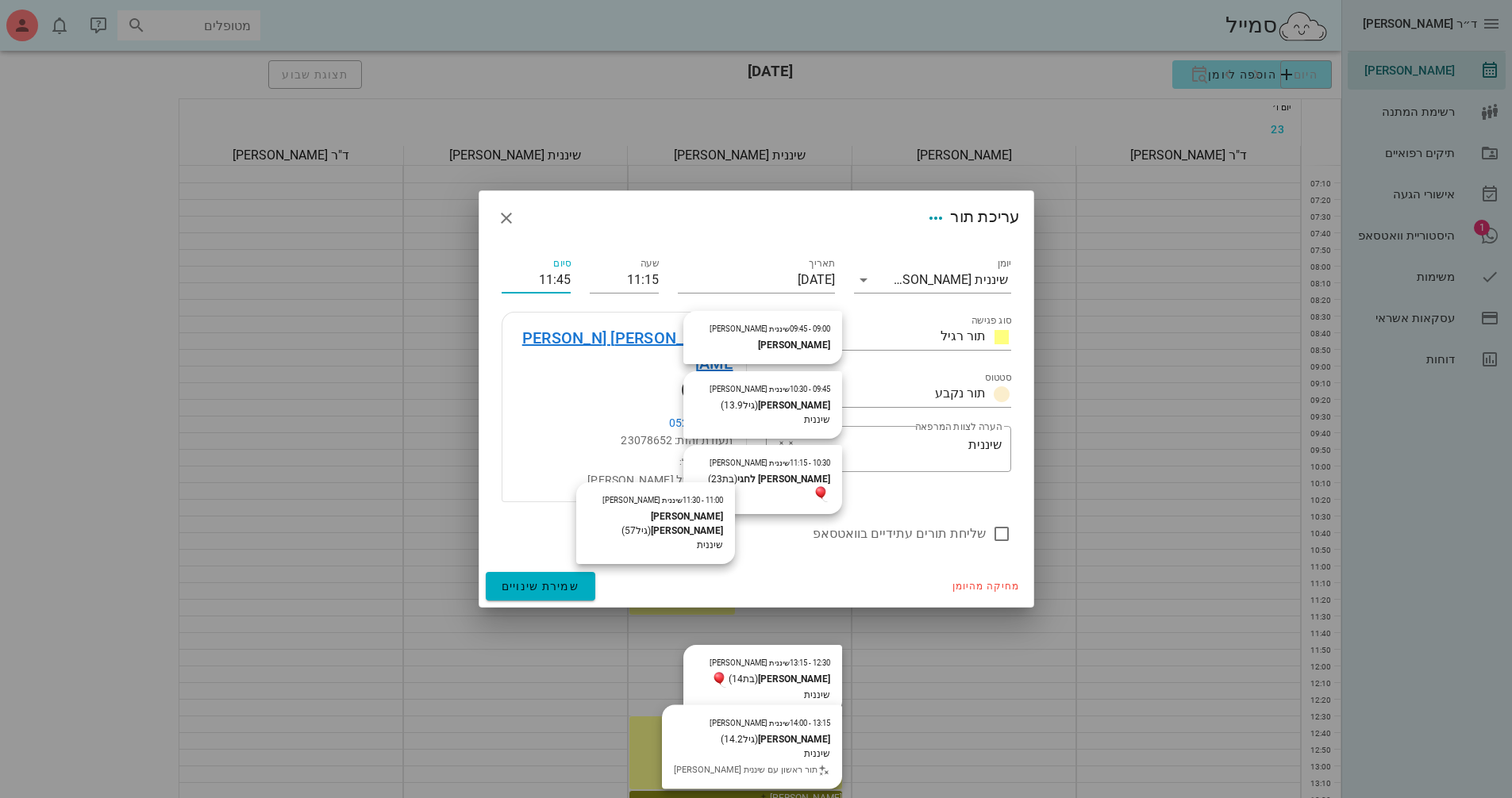
drag, startPoint x: 522, startPoint y: 292, endPoint x: 588, endPoint y: 291, distance: 66.0
click at [588, 291] on div "יומן שיננית [PERSON_NAME] סוג פגישה תור רגיל סטטוס תור נקבע תאריך [DATE] שעה 11…" at bounding box center [756, 399] width 529 height 308
type input "12:00"
click at [576, 572] on button "שמירת שינויים" at bounding box center [540, 587] width 110 height 29
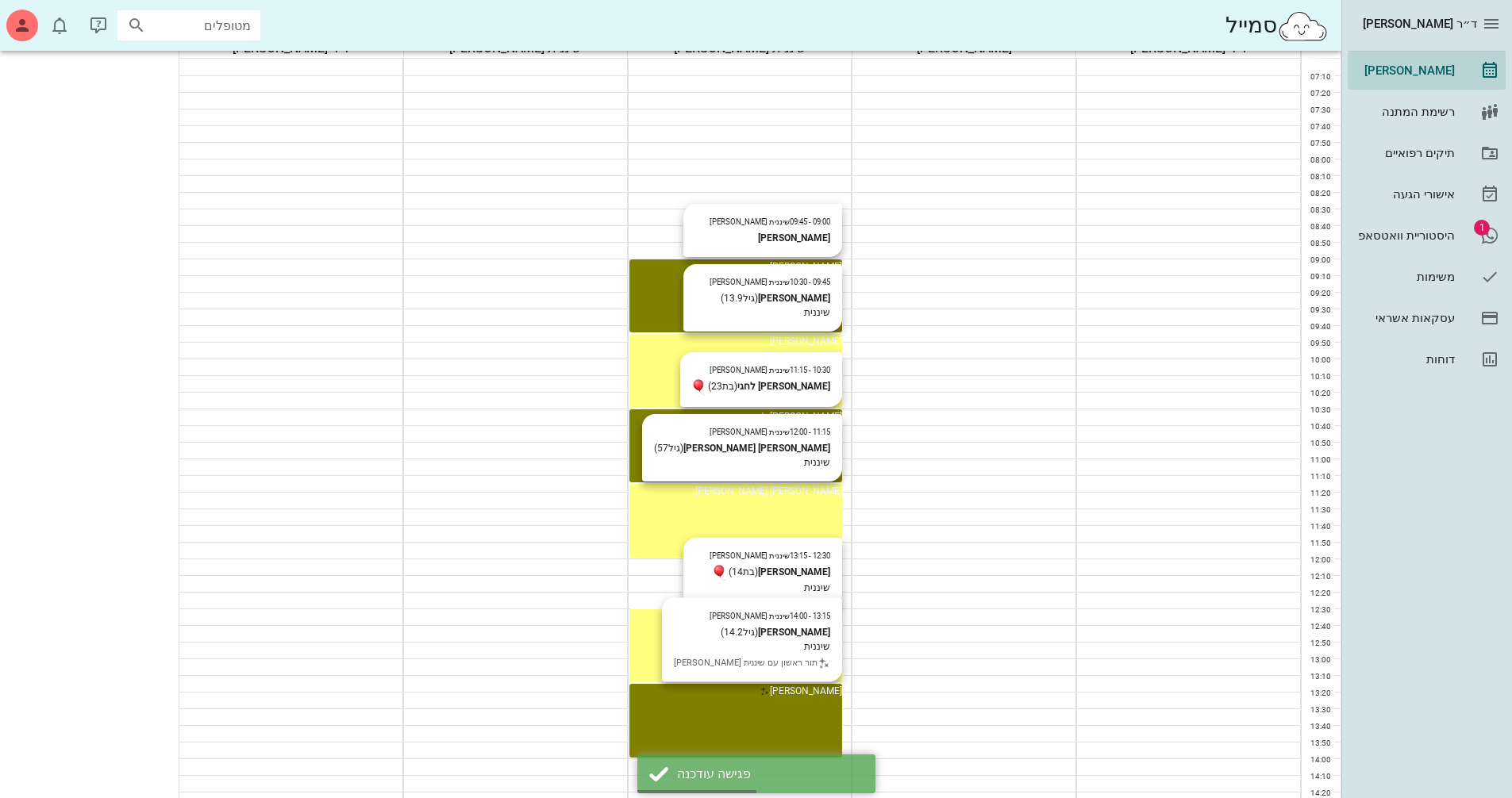
scroll to position [80, 0]
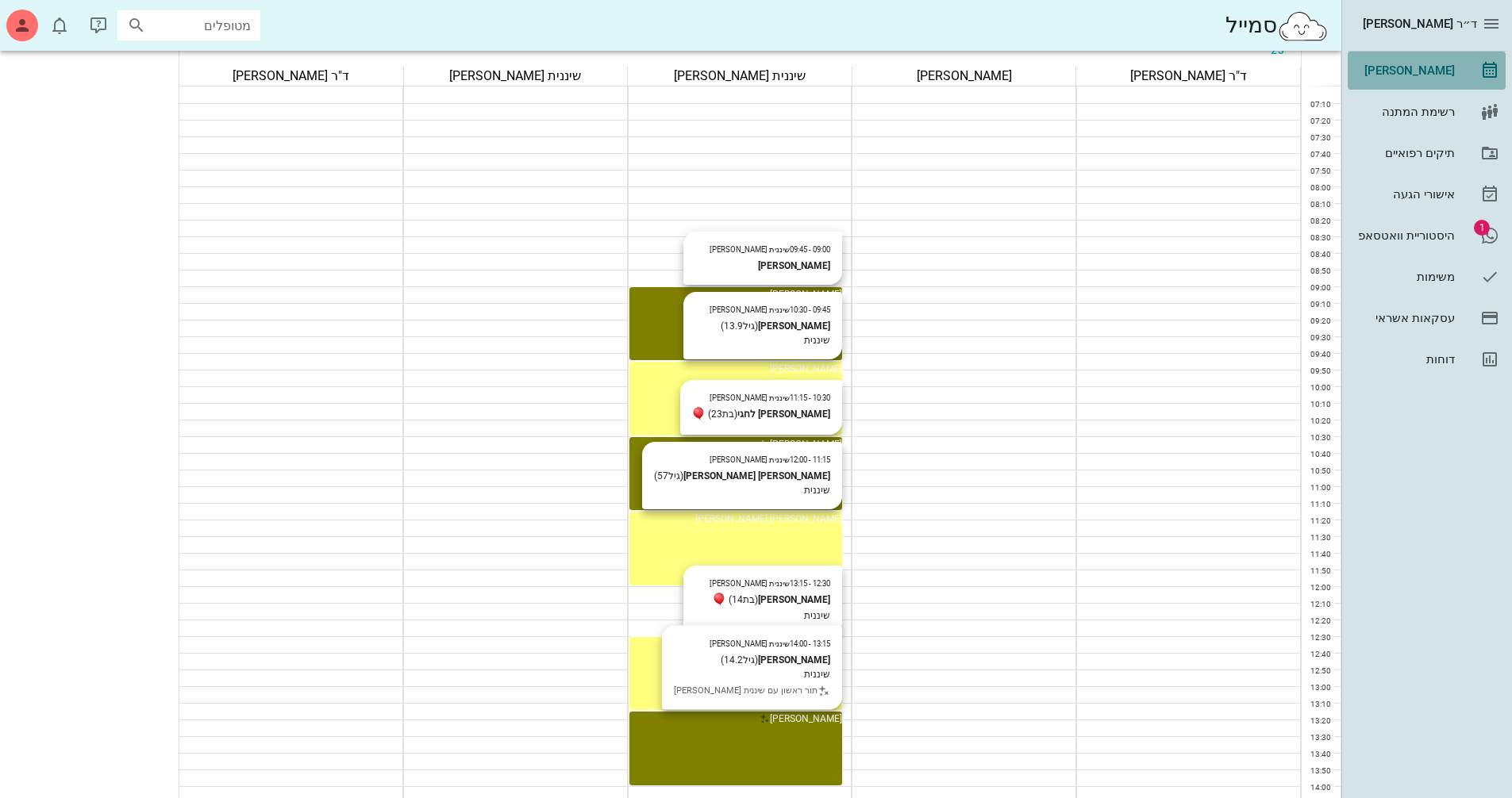
click at [1462, 72] on link "[PERSON_NAME]" at bounding box center [1426, 70] width 158 height 38
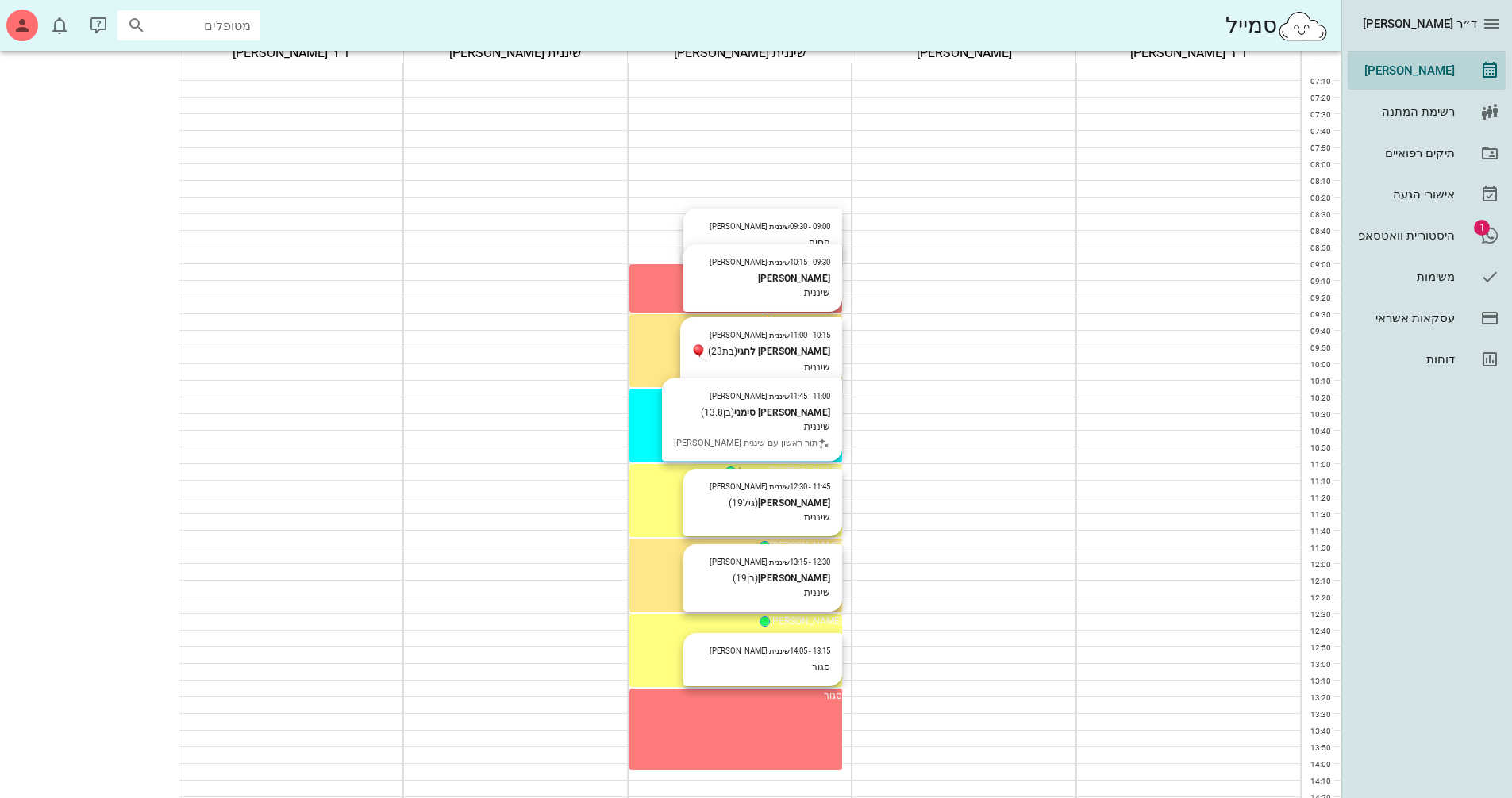
scroll to position [130, 0]
